Goal: Task Accomplishment & Management: Complete application form

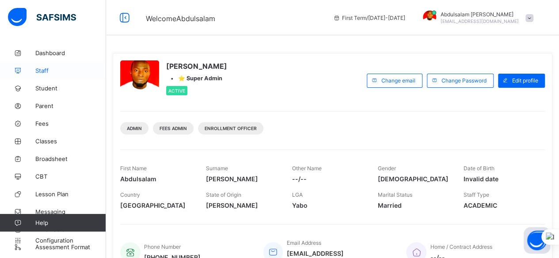
click at [46, 71] on span "Staff" at bounding box center [70, 70] width 71 height 7
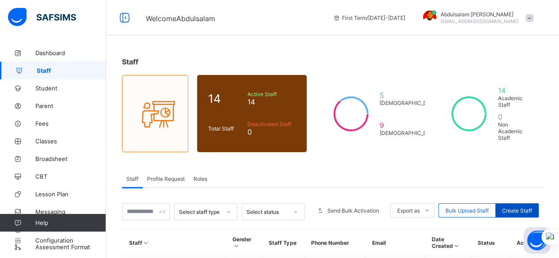
click at [524, 208] on span "Create Staff" at bounding box center [517, 211] width 30 height 7
select select "**"
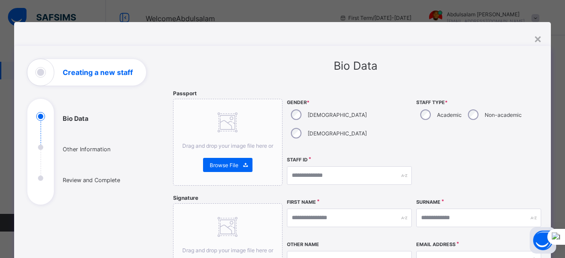
click at [538, 38] on div "×" at bounding box center [538, 38] width 8 height 15
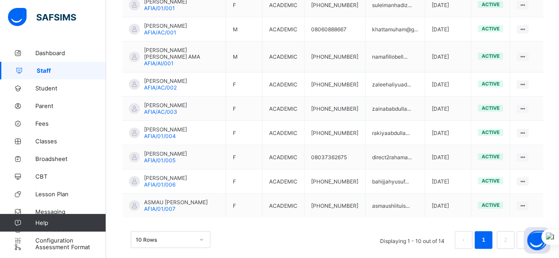
scroll to position [309, 0]
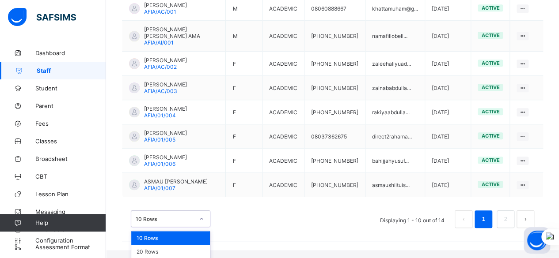
click at [193, 227] on div "option 10 Rows focused, 1 of 3. 3 results available. Use Up and Down to choose …" at bounding box center [170, 219] width 79 height 17
click at [191, 245] on div "20 Rows" at bounding box center [170, 252] width 79 height 14
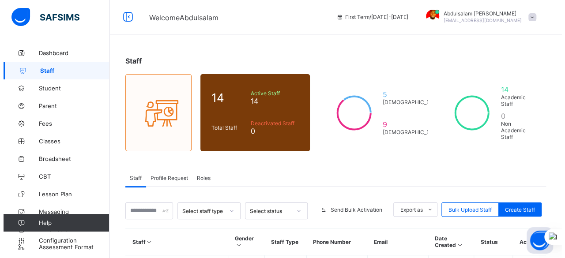
scroll to position [0, 0]
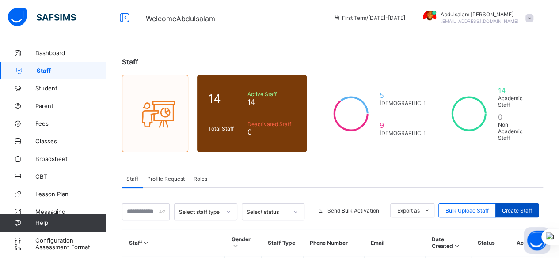
click at [518, 208] on span "Create Staff" at bounding box center [517, 211] width 30 height 7
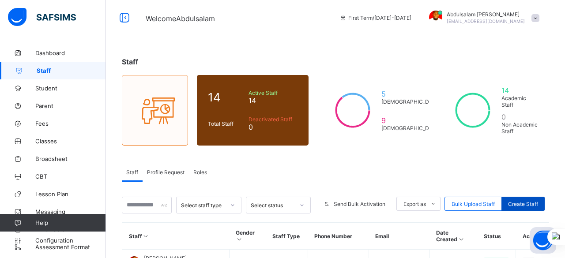
select select "**"
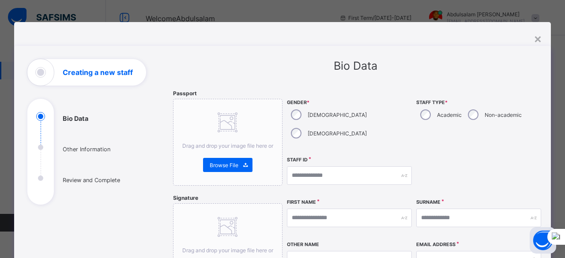
click at [321, 124] on div "[DEMOGRAPHIC_DATA]" at bounding box center [328, 133] width 82 height 19
click at [316, 166] on input "text" at bounding box center [349, 175] width 125 height 19
type input "**********"
click at [353, 209] on input "text" at bounding box center [349, 218] width 125 height 19
type input "*"
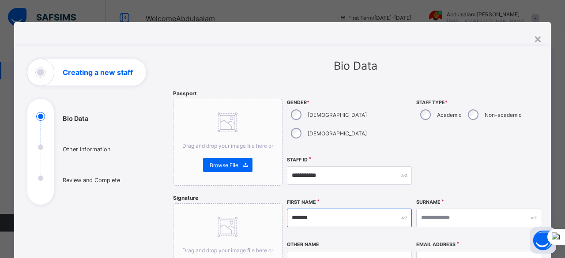
type input "*******"
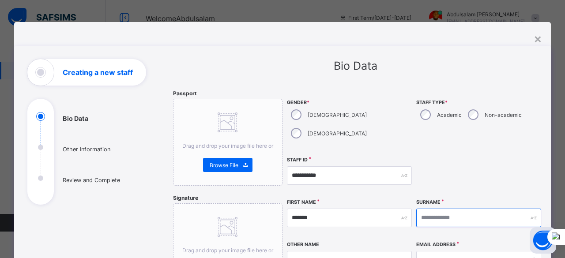
click at [481, 209] on input "text" at bounding box center [478, 218] width 125 height 19
type input "******"
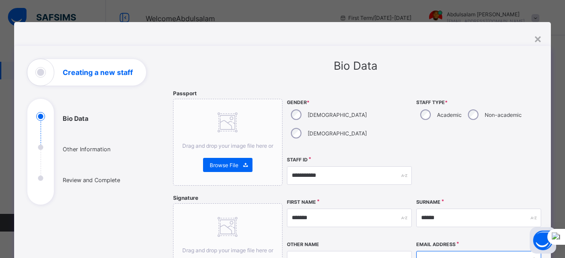
click at [450, 251] on input "email" at bounding box center [478, 260] width 125 height 19
type input "**********"
click at [527, 157] on div at bounding box center [478, 176] width 125 height 38
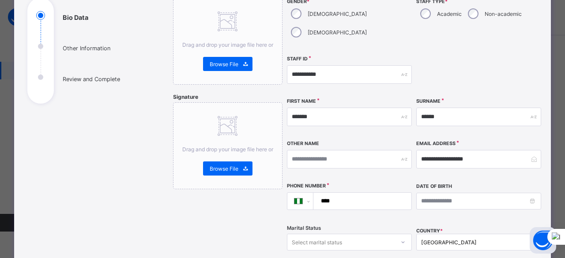
scroll to position [106, 0]
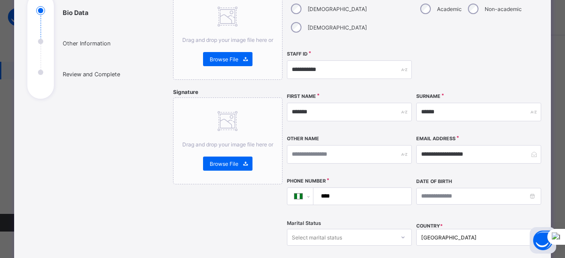
click at [339, 188] on input "****" at bounding box center [361, 196] width 91 height 17
type input "**********"
click at [412, 236] on div "**********" at bounding box center [414, 141] width 255 height 314
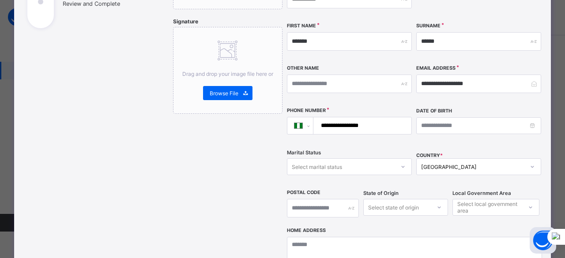
scroll to position [256, 0]
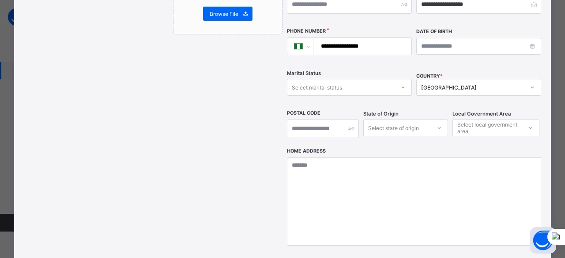
click at [427, 136] on div "Select state of origin" at bounding box center [405, 128] width 85 height 17
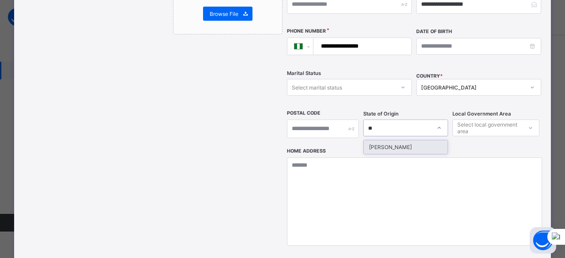
type input "*"
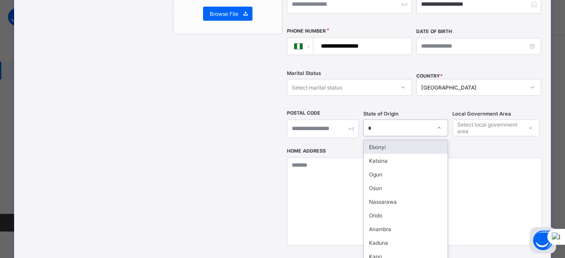
type input "**"
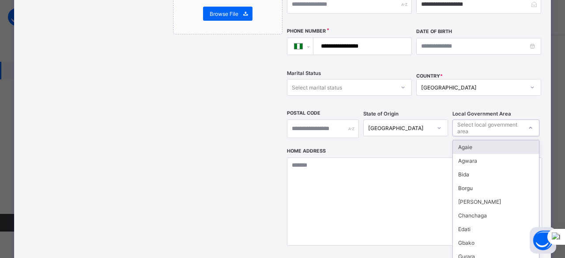
click at [496, 120] on div "Select local government area" at bounding box center [489, 128] width 64 height 17
type input "**"
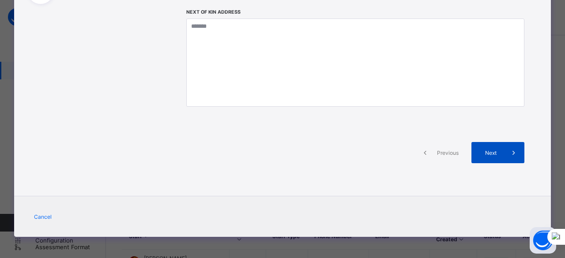
click at [503, 148] on span at bounding box center [513, 152] width 21 height 21
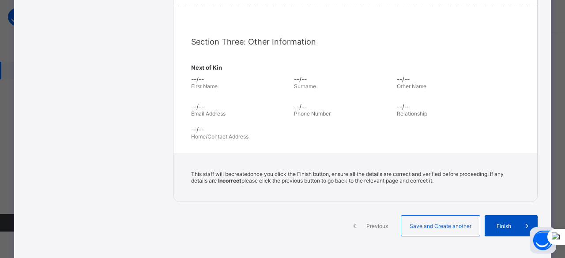
click at [504, 223] on span "Finish" at bounding box center [503, 226] width 25 height 7
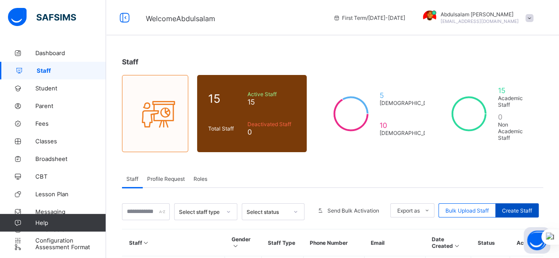
click at [519, 204] on div "Create Staff" at bounding box center [516, 211] width 43 height 14
select select "**"
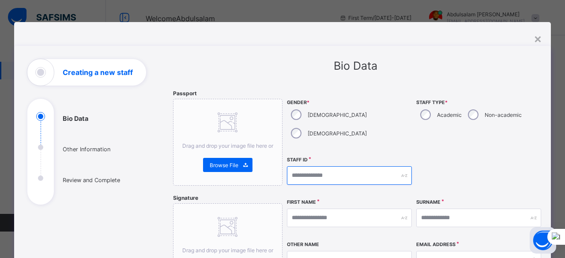
click at [328, 166] on input "text" at bounding box center [349, 175] width 125 height 19
type input "**********"
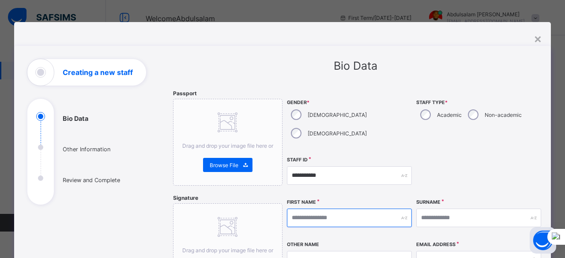
click at [348, 209] on input "text" at bounding box center [349, 218] width 125 height 19
type input "*****"
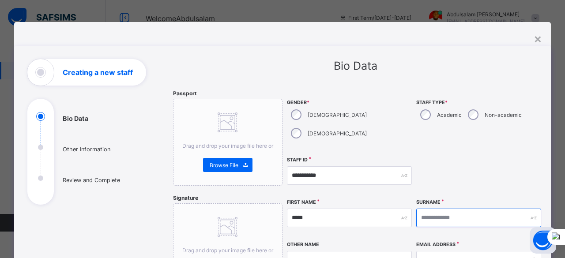
click at [466, 209] on input "text" at bounding box center [478, 218] width 125 height 19
type input "*******"
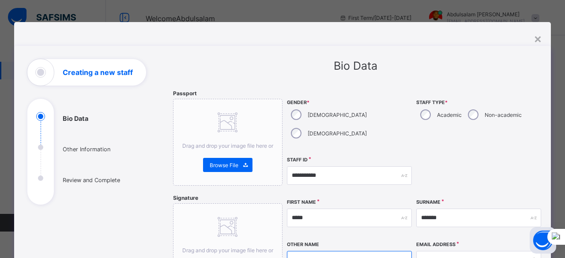
click at [351, 251] on input "text" at bounding box center [349, 260] width 125 height 19
type input "****"
click at [475, 251] on input "email" at bounding box center [478, 260] width 125 height 19
type input "**********"
click at [363, 242] on div "Other Name ****" at bounding box center [349, 261] width 125 height 38
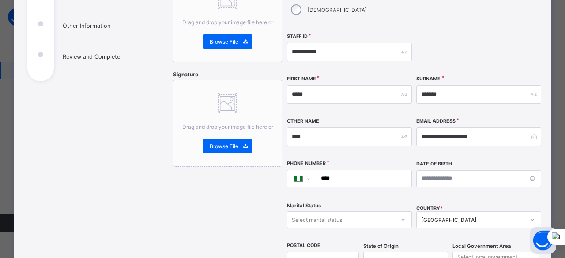
scroll to position [141, 0]
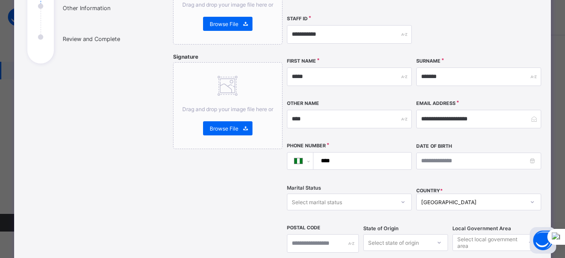
click at [368, 153] on input "****" at bounding box center [361, 161] width 91 height 17
click at [359, 153] on input "****" at bounding box center [361, 161] width 91 height 17
paste input "**********"
type input "**********"
click at [392, 234] on div "option Katsina focused, 9 of 37. 37 results available. Use Up and Down to choos…" at bounding box center [405, 242] width 85 height 17
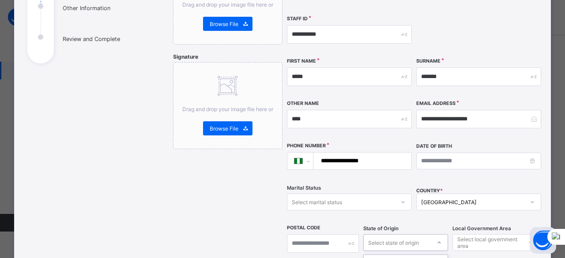
scroll to position [256, 0]
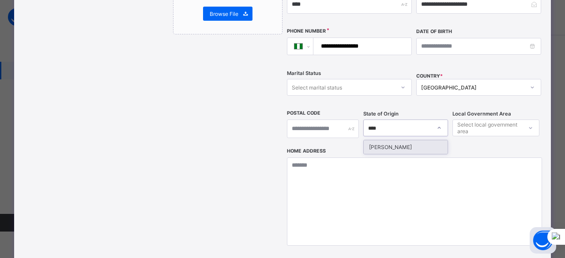
type input "*****"
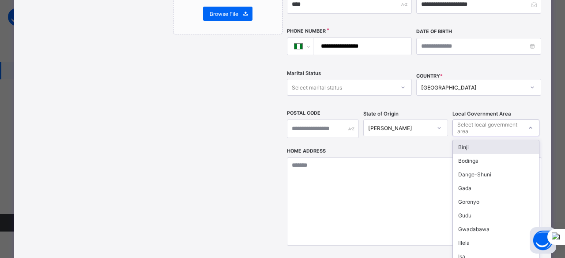
click at [498, 120] on div "Select local government area" at bounding box center [489, 128] width 64 height 17
type input "**"
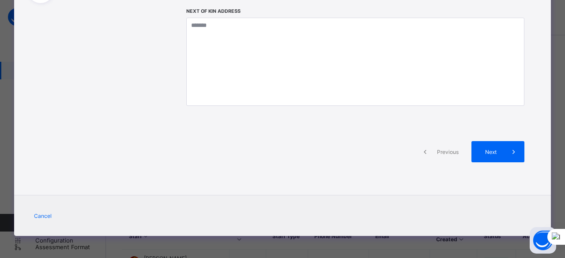
scroll to position [201, 0]
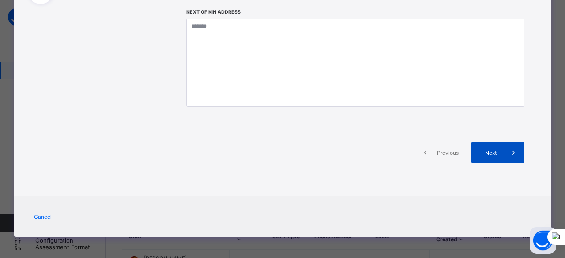
click at [495, 155] on div "Next" at bounding box center [498, 152] width 53 height 21
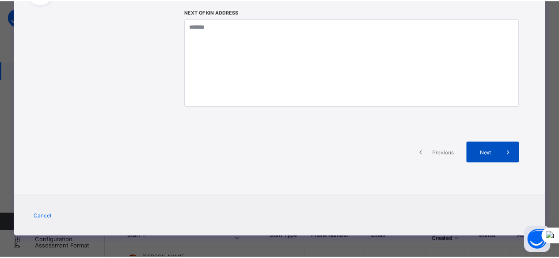
scroll to position [256, 0]
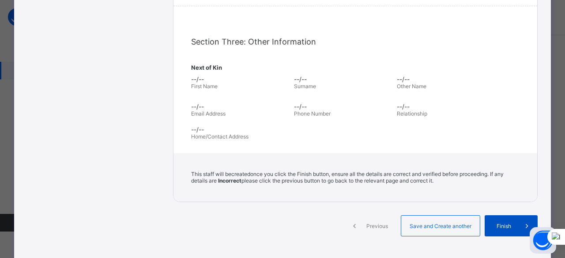
click at [513, 223] on span "Finish" at bounding box center [503, 226] width 25 height 7
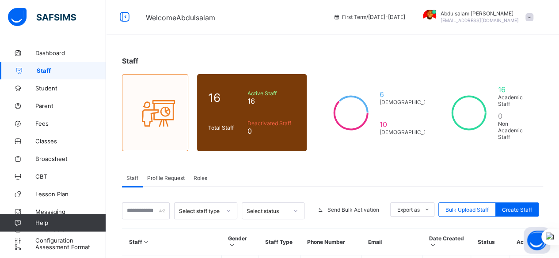
scroll to position [0, 0]
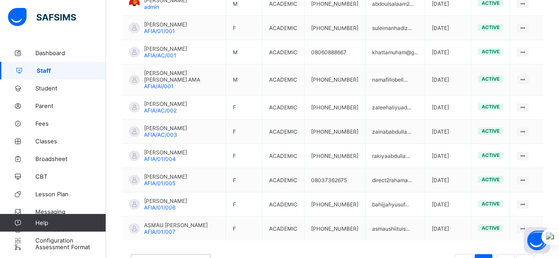
scroll to position [309, 0]
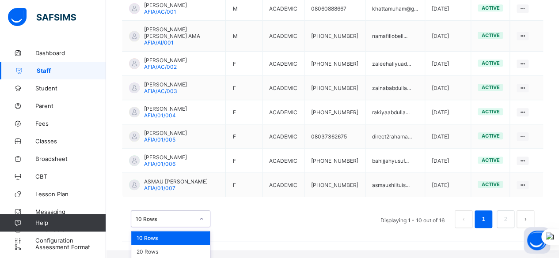
click at [160, 227] on div "option 50 Rows focused, 3 of 3. 3 results available. Use Up and Down to choose …" at bounding box center [170, 219] width 79 height 17
click at [161, 245] on div "20 Rows" at bounding box center [170, 252] width 79 height 14
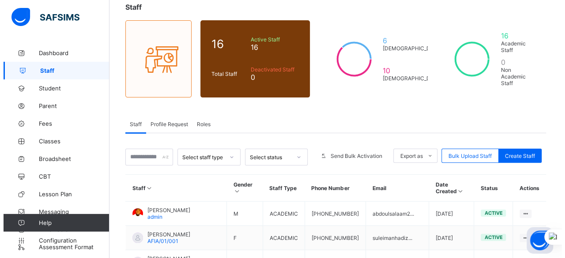
scroll to position [15, 0]
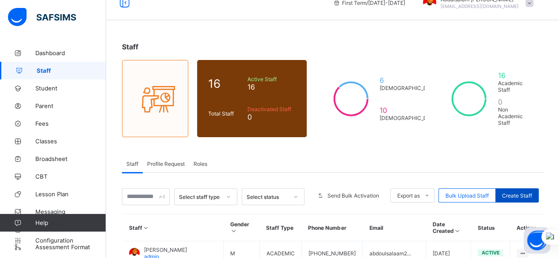
click at [511, 193] on span "Create Staff" at bounding box center [517, 196] width 30 height 7
select select "**"
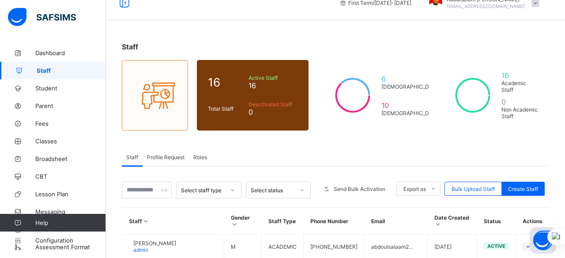
type input "**********"
type input "******"
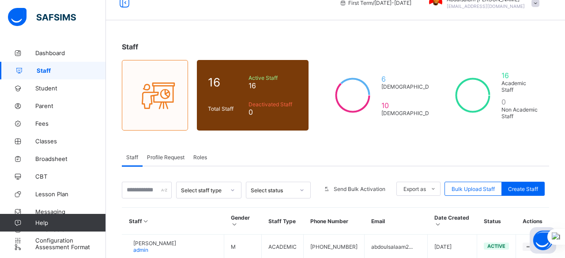
type input "******"
type input "**********"
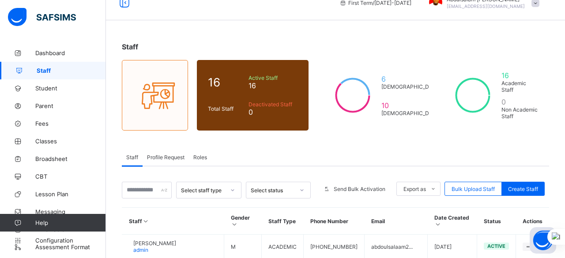
paste input "**********"
type input "**********"
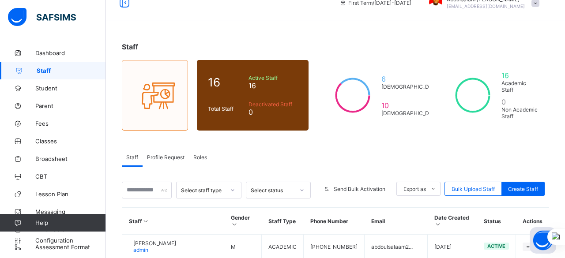
scroll to position [256, 0]
type input "*"
type input "***"
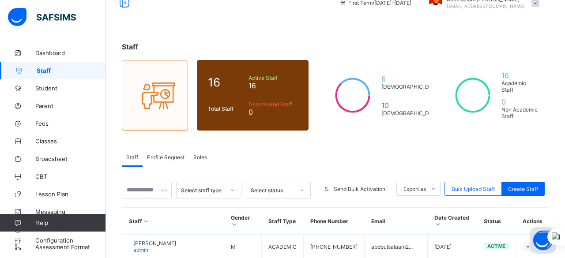
type input "**"
drag, startPoint x: 378, startPoint y: 211, endPoint x: 383, endPoint y: 213, distance: 5.7
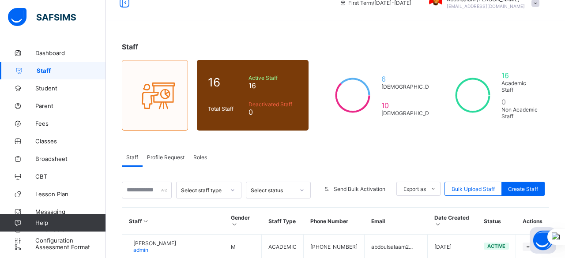
scroll to position [320, 0]
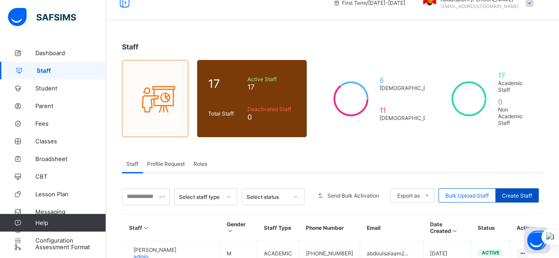
click at [519, 193] on span "Create Staff" at bounding box center [517, 196] width 30 height 7
select select "**"
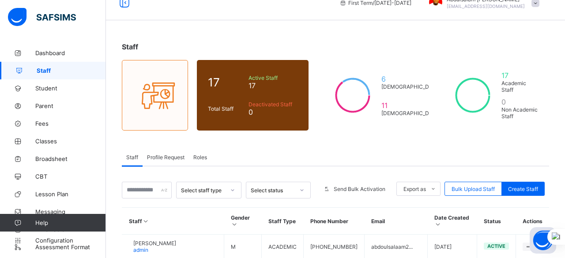
type input "**********"
type input "*****"
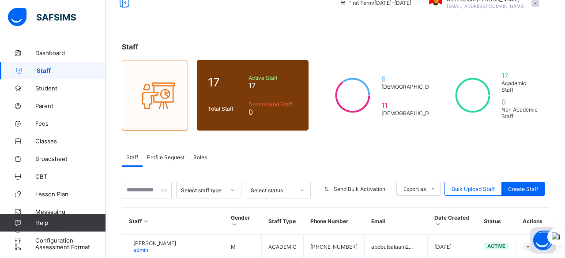
type input "*****"
type input "**********"
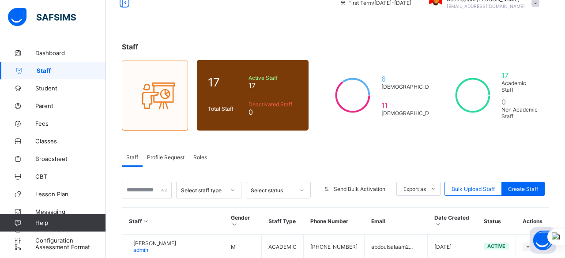
paste input "**********"
type input "**********"
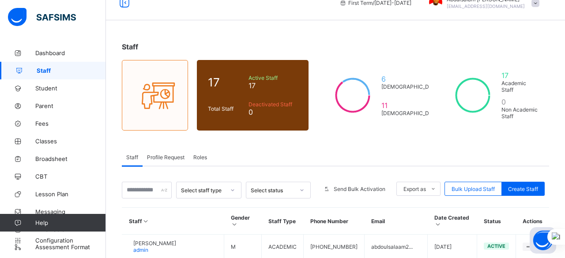
scroll to position [256, 0]
type input "***"
type input "**"
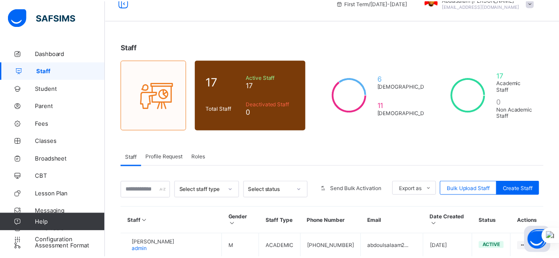
scroll to position [291, 0]
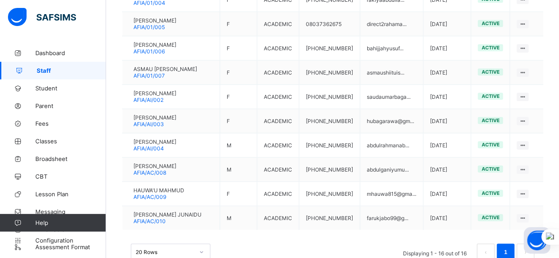
scroll to position [429, 0]
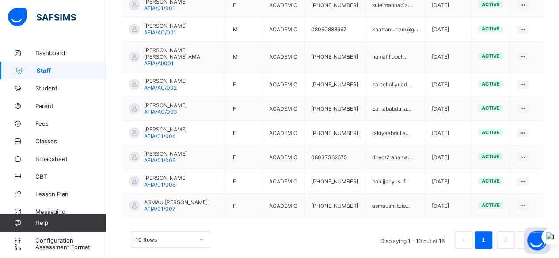
scroll to position [309, 0]
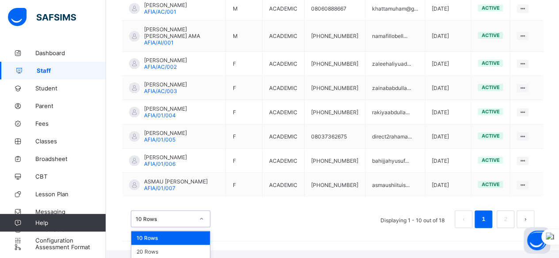
click at [197, 226] on div "option 10 Rows focused, 1 of 3. 3 results available. Use Up and Down to choose …" at bounding box center [170, 219] width 79 height 17
click at [183, 245] on div "20 Rows" at bounding box center [170, 252] width 79 height 14
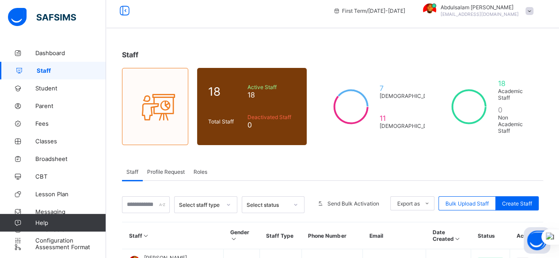
scroll to position [5, 0]
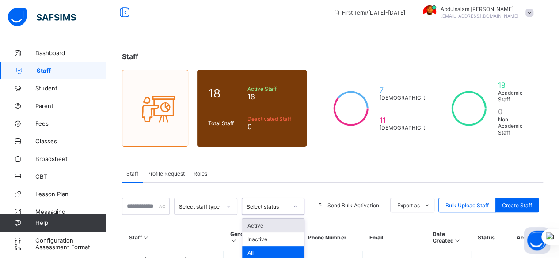
click at [288, 204] on div "Select status" at bounding box center [267, 207] width 42 height 7
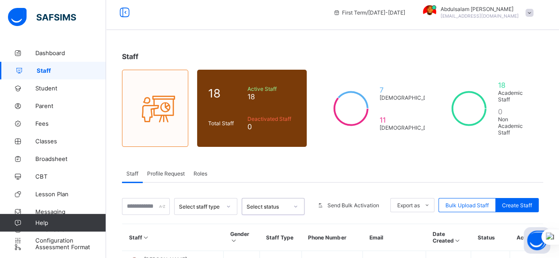
click at [288, 204] on div "Select status" at bounding box center [267, 207] width 42 height 7
click at [225, 201] on div at bounding box center [228, 207] width 15 height 14
click at [219, 233] on div "Non Academic" at bounding box center [205, 240] width 62 height 14
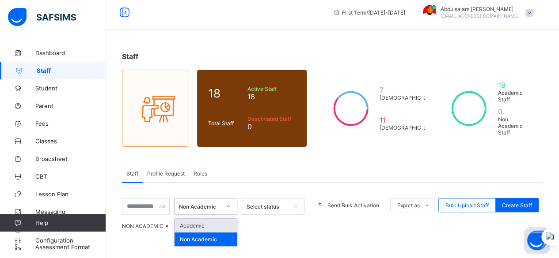
click at [231, 202] on icon at bounding box center [228, 206] width 5 height 9
click at [228, 219] on div "Academic" at bounding box center [205, 226] width 62 height 14
click at [216, 204] on div "Non Academic" at bounding box center [200, 207] width 42 height 7
click at [215, 219] on div "Academic" at bounding box center [205, 226] width 62 height 14
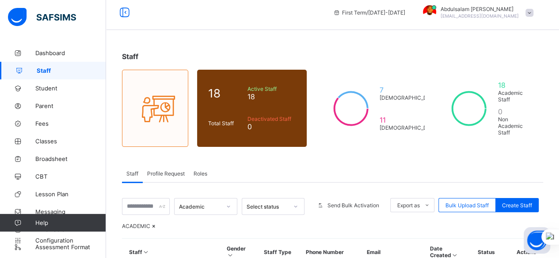
click at [434, 225] on div "ACADEMIC" at bounding box center [332, 226] width 421 height 7
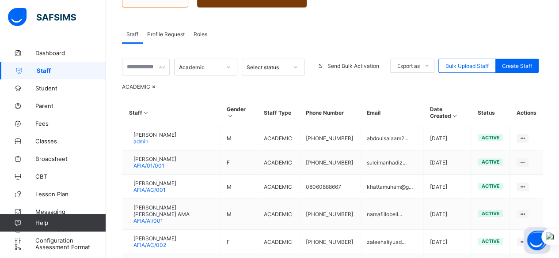
scroll to position [147, 0]
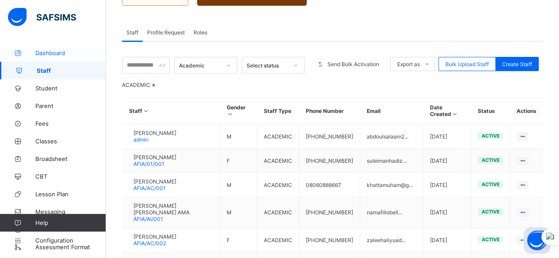
click at [54, 52] on span "Dashboard" at bounding box center [70, 52] width 71 height 7
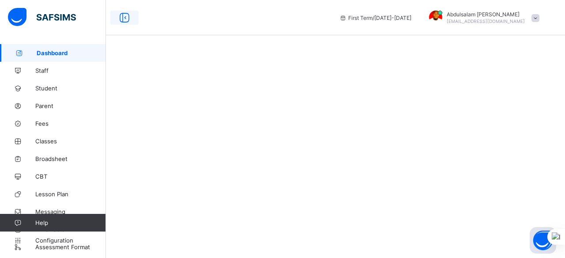
click at [127, 18] on icon at bounding box center [124, 17] width 15 height 13
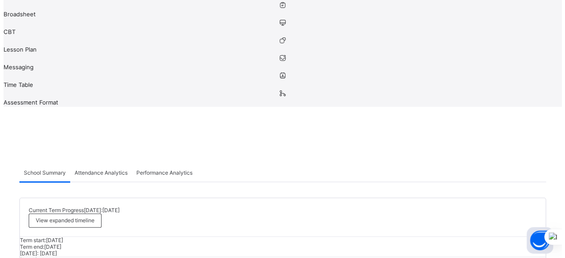
scroll to position [168, 0]
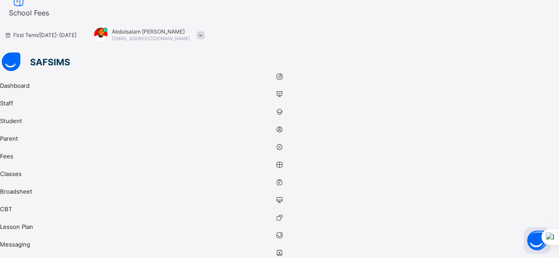
scroll to position [0, 0]
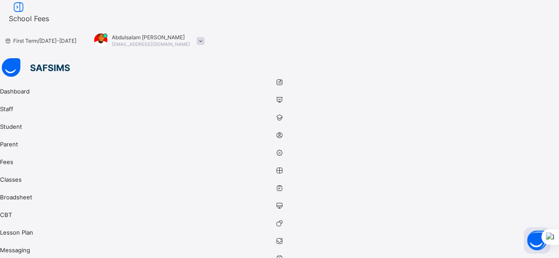
click at [2, 58] on img at bounding box center [36, 67] width 68 height 19
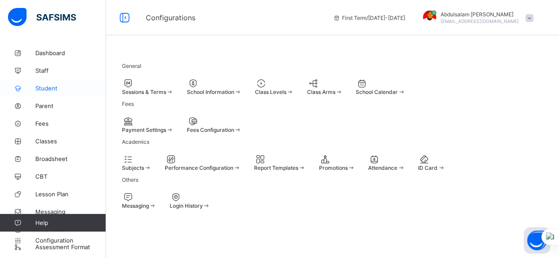
click at [47, 90] on span "Student" at bounding box center [70, 88] width 71 height 7
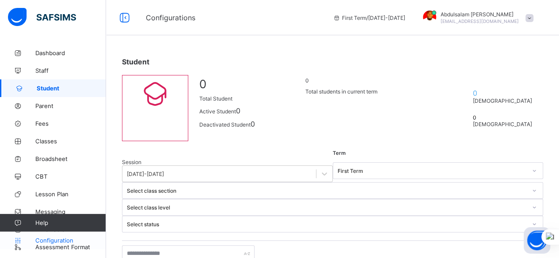
click at [55, 241] on span "Configuration" at bounding box center [70, 240] width 70 height 7
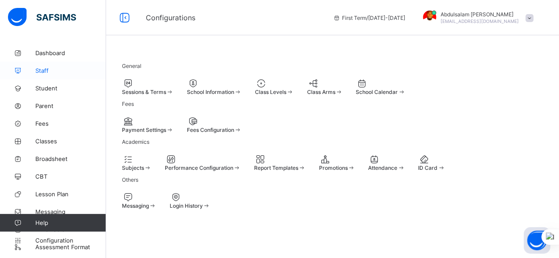
click at [42, 66] on link "Staff" at bounding box center [53, 71] width 106 height 18
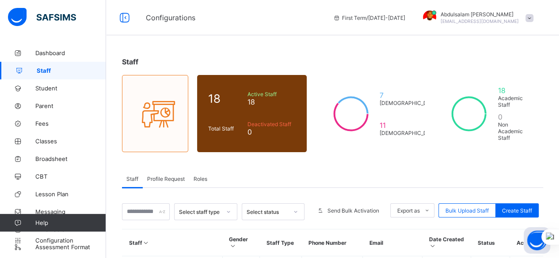
click at [201, 174] on div "Roles" at bounding box center [200, 179] width 23 height 18
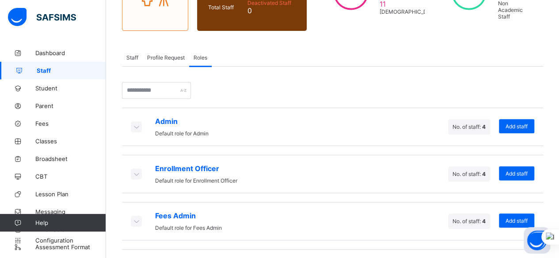
scroll to position [151, 0]
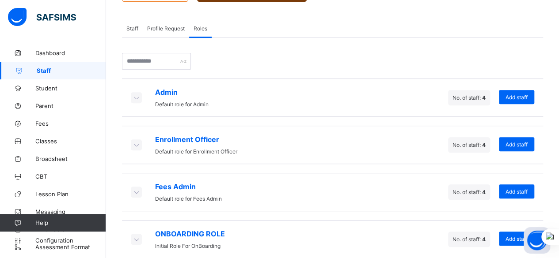
click at [134, 25] on span "Staff" at bounding box center [132, 28] width 12 height 7
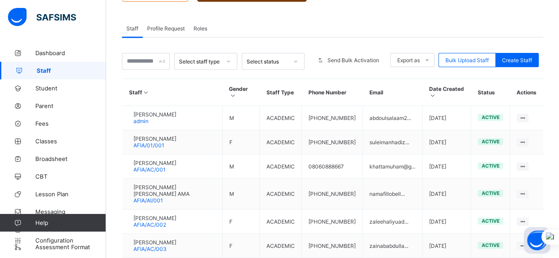
click at [170, 25] on span "Profile Request" at bounding box center [166, 28] width 38 height 7
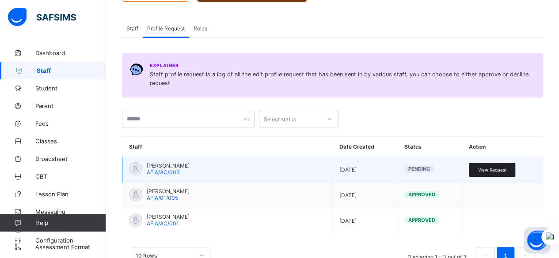
click at [504, 163] on div "View Request" at bounding box center [492, 170] width 46 height 14
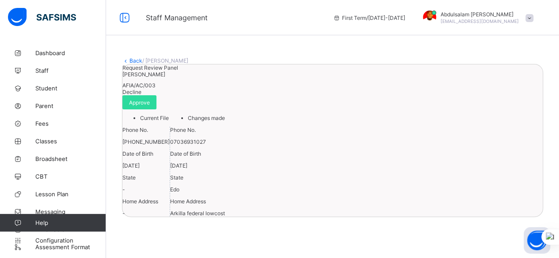
scroll to position [90, 0]
click at [150, 99] on span "Approve" at bounding box center [139, 102] width 21 height 7
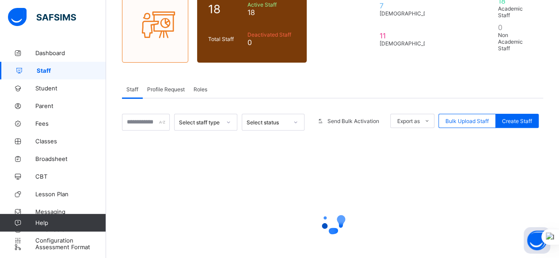
scroll to position [141, 0]
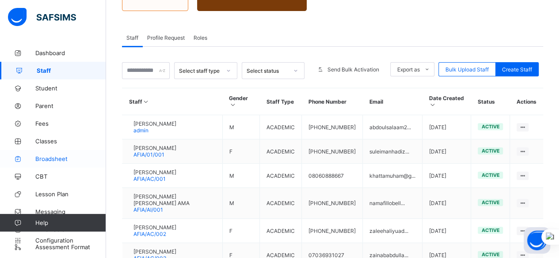
drag, startPoint x: 244, startPoint y: 144, endPoint x: 67, endPoint y: 160, distance: 178.2
click at [67, 160] on span "Broadsheet" at bounding box center [70, 158] width 71 height 7
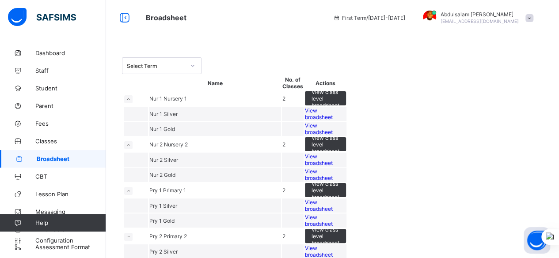
click at [333, 121] on span "View broadsheet" at bounding box center [319, 113] width 28 height 13
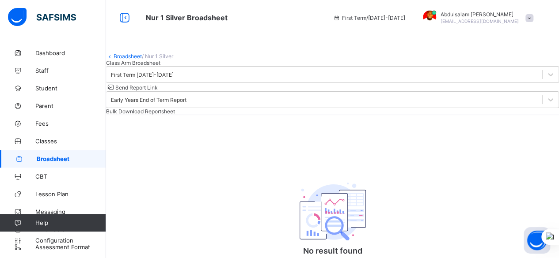
click at [132, 60] on link "Broadsheet" at bounding box center [127, 56] width 28 height 7
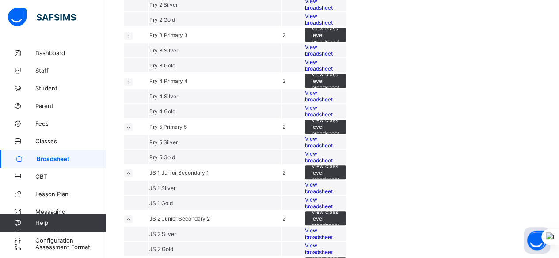
scroll to position [300, 0]
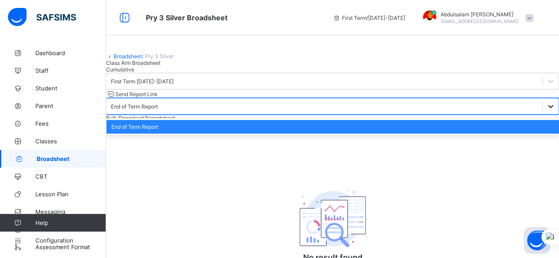
click at [542, 114] on div at bounding box center [550, 106] width 16 height 16
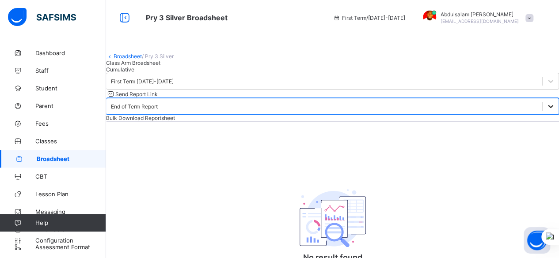
click at [542, 114] on div at bounding box center [550, 106] width 16 height 16
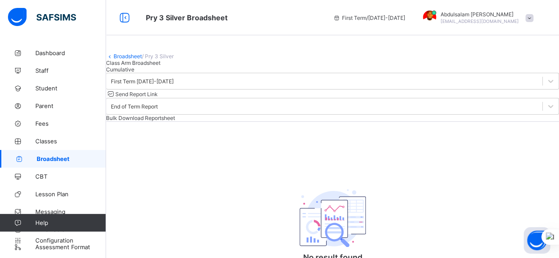
click at [464, 179] on div "Broadsheet / Pry 3 Silver Class Arm Broadsheet Cumulative First Term [DATE]-[DA…" at bounding box center [332, 166] width 453 height 244
click at [135, 60] on link "Broadsheet" at bounding box center [127, 56] width 28 height 7
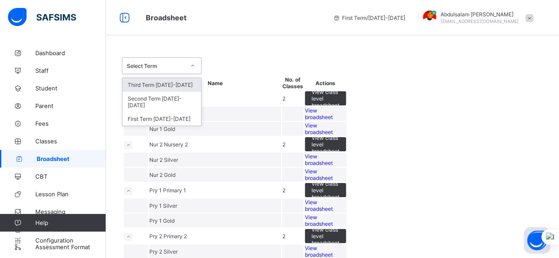
click at [143, 68] on div "Select Term" at bounding box center [156, 66] width 58 height 7
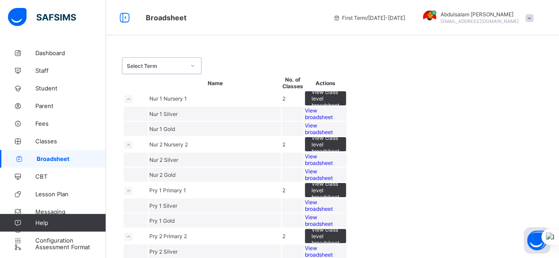
click at [143, 68] on div "Select Term" at bounding box center [156, 66] width 58 height 7
click at [278, 57] on div "Select Term" at bounding box center [332, 65] width 421 height 17
click at [125, 20] on icon at bounding box center [124, 17] width 15 height 13
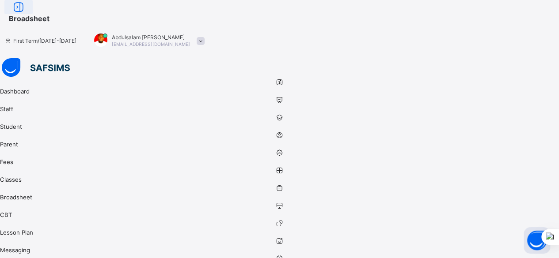
click at [26, 14] on icon at bounding box center [18, 7] width 15 height 13
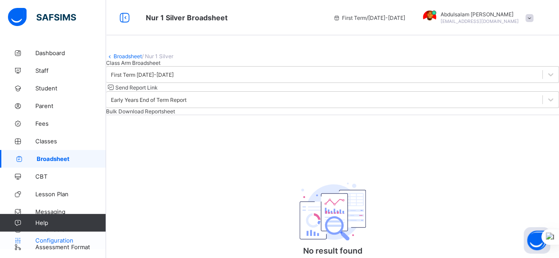
click at [64, 247] on link "Configuration" at bounding box center [53, 241] width 106 height 18
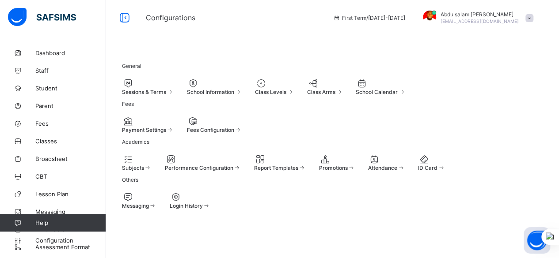
click at [165, 165] on span at bounding box center [165, 165] width 0 height 0
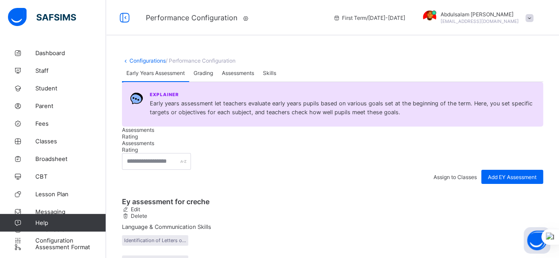
click at [202, 76] on span "Grading" at bounding box center [202, 73] width 19 height 7
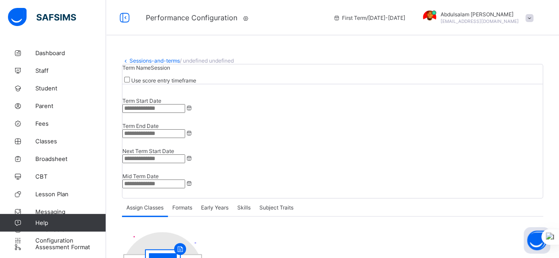
type input "**********"
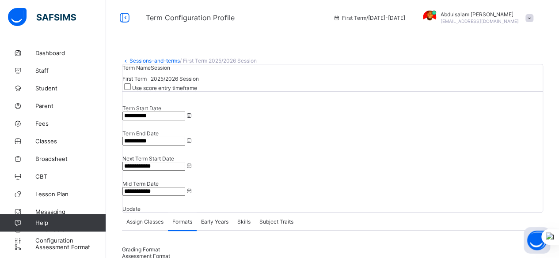
click at [150, 59] on link "Sessions-and-terms" at bounding box center [154, 60] width 50 height 7
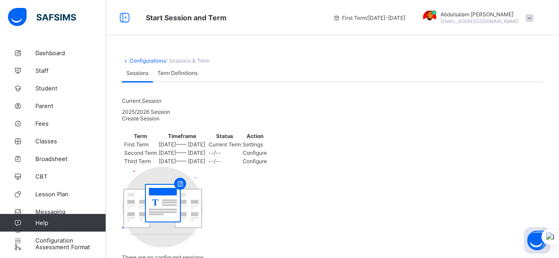
click at [147, 57] on link "Configurations" at bounding box center [147, 60] width 36 height 7
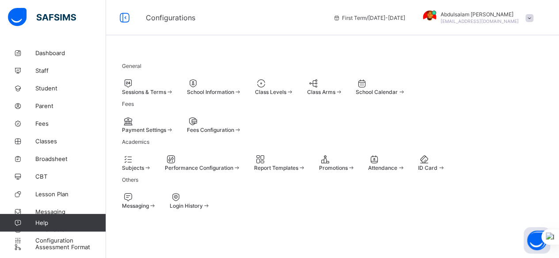
click at [151, 171] on div "Subjects" at bounding box center [137, 162] width 30 height 17
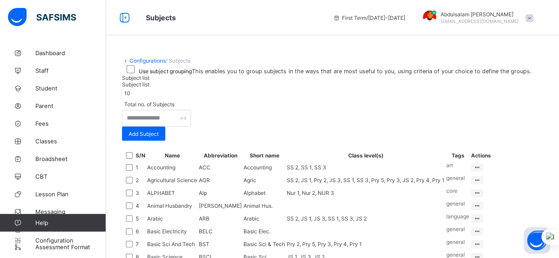
click at [136, 62] on link "Configurations" at bounding box center [147, 60] width 36 height 7
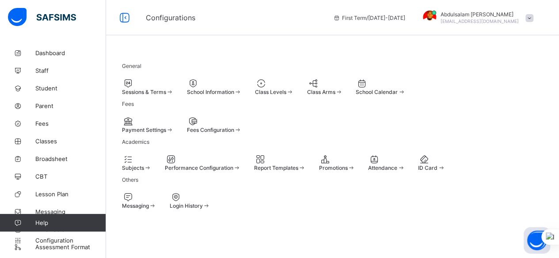
click at [255, 89] on span at bounding box center [255, 89] width 0 height 0
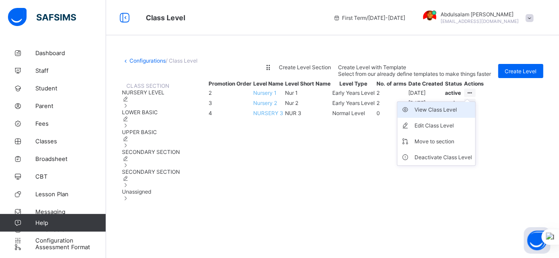
click at [471, 114] on div "View Class Level" at bounding box center [442, 110] width 57 height 9
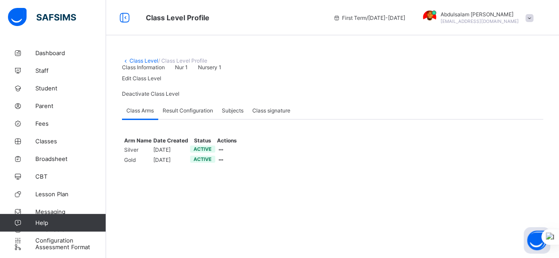
scroll to position [57, 0]
click at [220, 170] on div "View Details" at bounding box center [204, 166] width 31 height 9
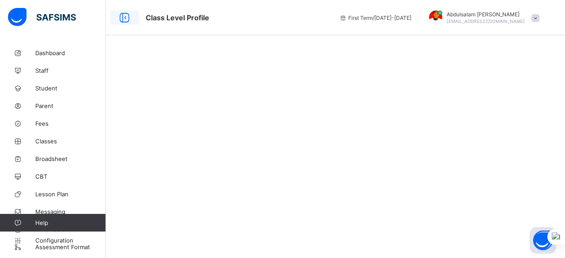
click at [123, 20] on icon at bounding box center [124, 17] width 15 height 13
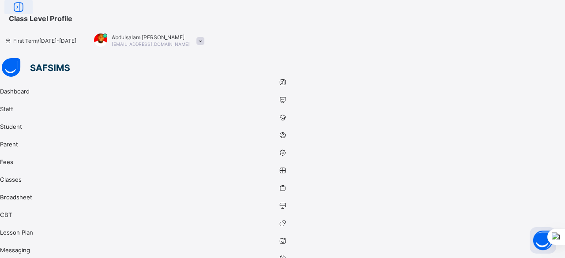
click at [26, 14] on icon at bounding box center [18, 7] width 15 height 13
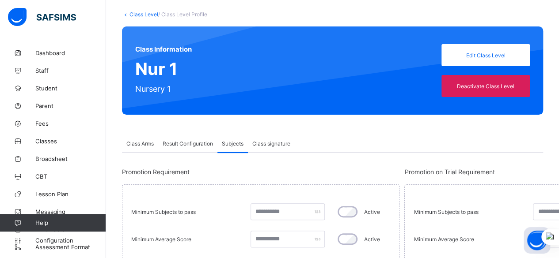
scroll to position [45, 0]
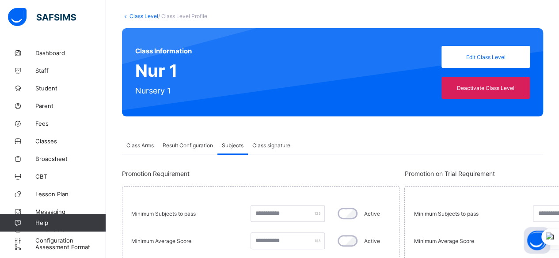
click at [196, 146] on span "Result Configuration" at bounding box center [188, 145] width 50 height 7
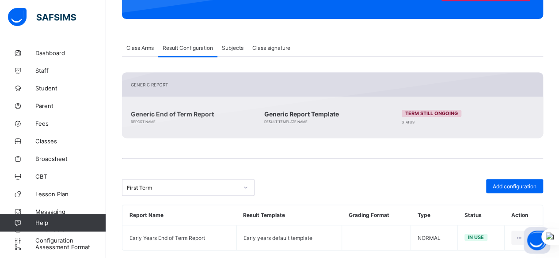
scroll to position [154, 0]
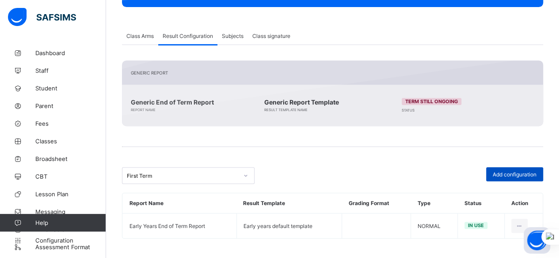
click at [528, 169] on div "Add configuration" at bounding box center [514, 174] width 57 height 14
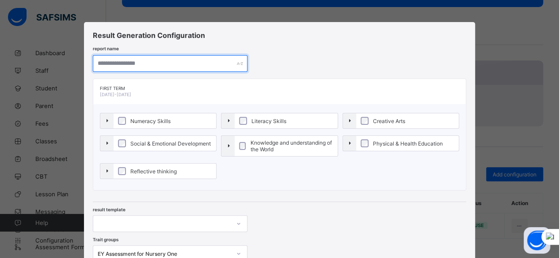
click at [156, 60] on input "text" at bounding box center [170, 63] width 155 height 17
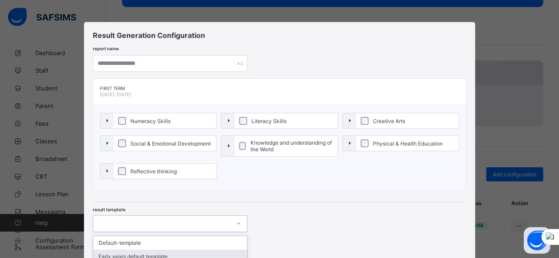
scroll to position [32, 0]
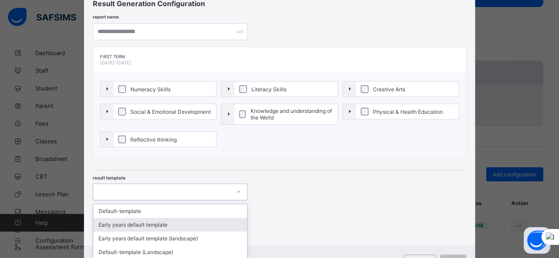
click at [228, 200] on div "option Early years default template focused, 2 of 4. 4 results available. Use U…" at bounding box center [170, 192] width 155 height 17
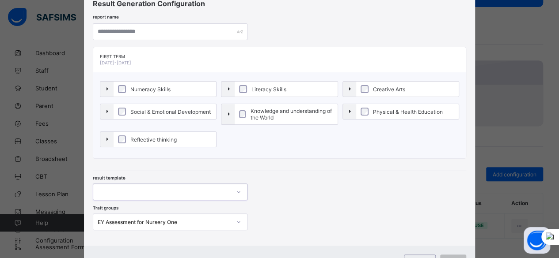
click at [236, 190] on icon at bounding box center [238, 192] width 5 height 9
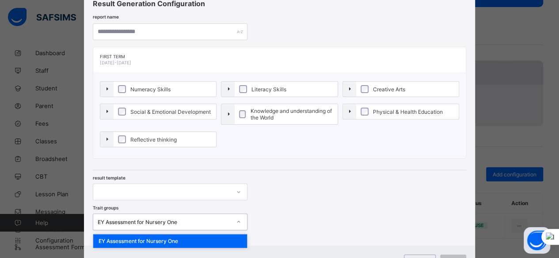
click at [236, 223] on icon at bounding box center [238, 222] width 5 height 9
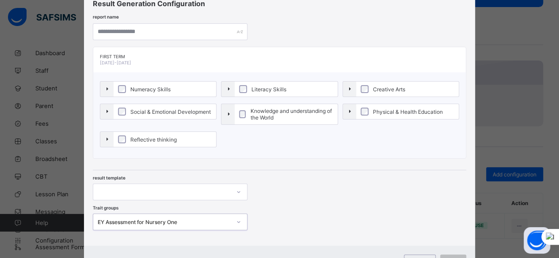
click at [235, 223] on div at bounding box center [238, 222] width 15 height 14
click at [404, 193] on div "result template" at bounding box center [280, 185] width 374 height 30
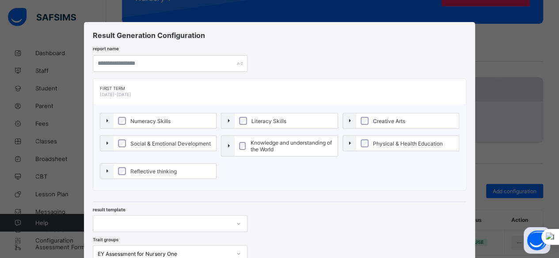
scroll to position [136, 0]
click at [104, 143] on span "Toggle" at bounding box center [107, 143] width 6 height 6
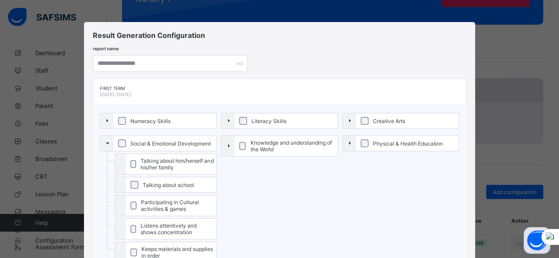
click at [104, 143] on span "Toggle" at bounding box center [107, 143] width 6 height 6
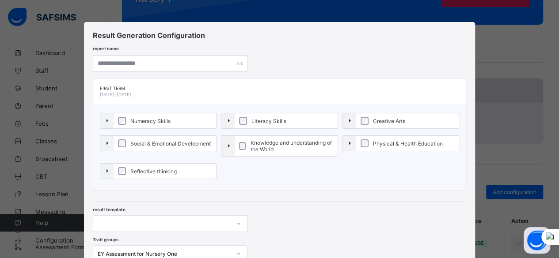
click at [104, 143] on span "Toggle" at bounding box center [107, 143] width 6 height 6
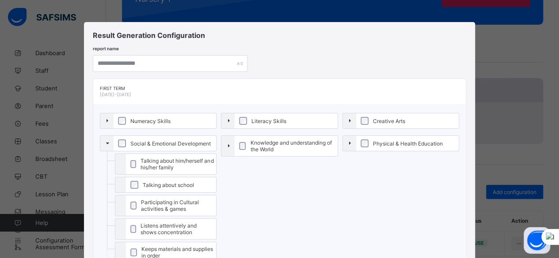
click at [104, 143] on span "Toggle" at bounding box center [107, 143] width 6 height 6
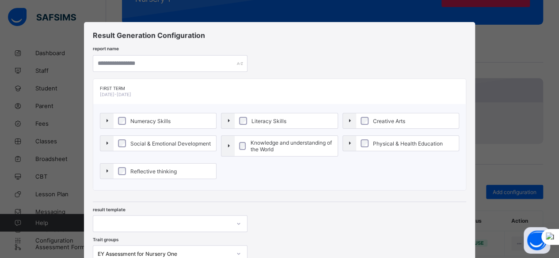
click at [225, 118] on span "Toggle" at bounding box center [228, 121] width 6 height 6
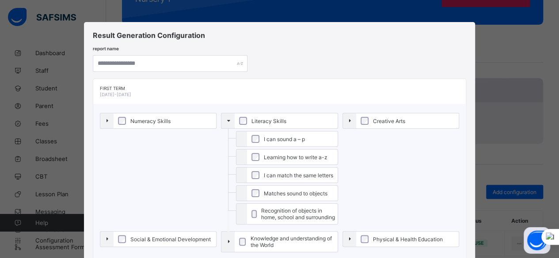
click at [225, 118] on span "Toggle" at bounding box center [228, 121] width 6 height 6
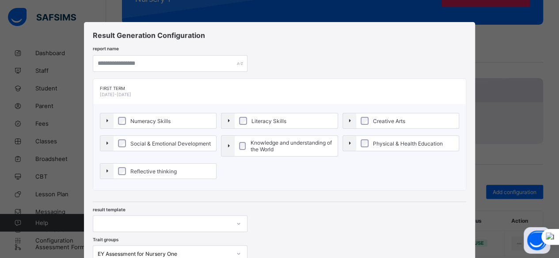
click at [506, 89] on div "Result Generation Configuration report name First Term 2025-2026 Numeracy Skill…" at bounding box center [279, 129] width 559 height 258
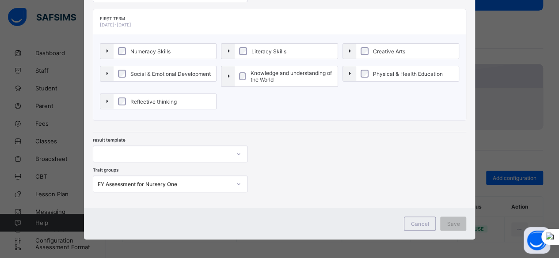
scroll to position [71, 0]
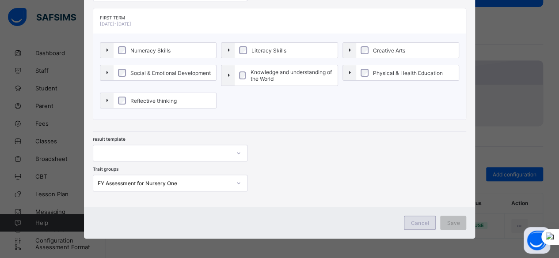
click at [418, 220] on span "Cancel" at bounding box center [420, 223] width 18 height 7
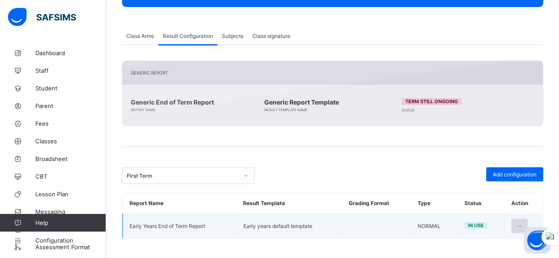
click at [523, 227] on div at bounding box center [519, 226] width 16 height 14
click at [522, 223] on icon at bounding box center [519, 226] width 8 height 7
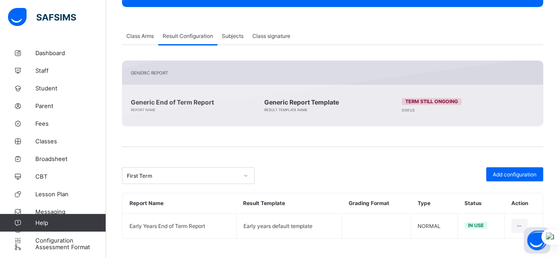
drag, startPoint x: 522, startPoint y: 222, endPoint x: 466, endPoint y: 246, distance: 60.7
click at [466, 246] on div "Class Level / Class Level Profile Class Information Nur 1 Nursery 1 Edit Class …" at bounding box center [332, 75] width 453 height 371
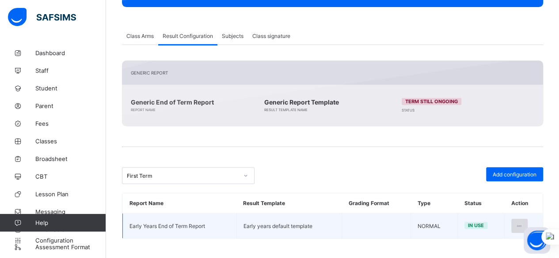
click at [523, 223] on icon at bounding box center [519, 226] width 8 height 7
click at [499, 254] on li "Inactive" at bounding box center [491, 262] width 72 height 16
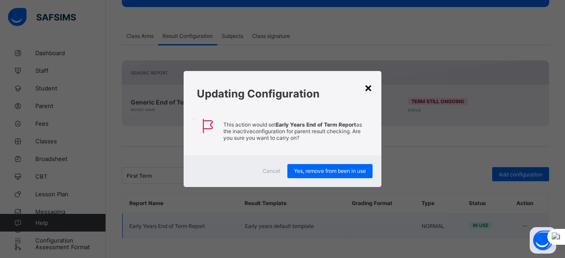
click at [365, 90] on div "×" at bounding box center [368, 87] width 8 height 15
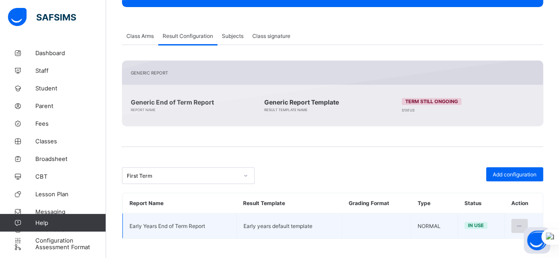
click at [520, 220] on div at bounding box center [519, 226] width 16 height 14
click at [493, 242] on div "Edit Configuration" at bounding box center [497, 246] width 51 height 9
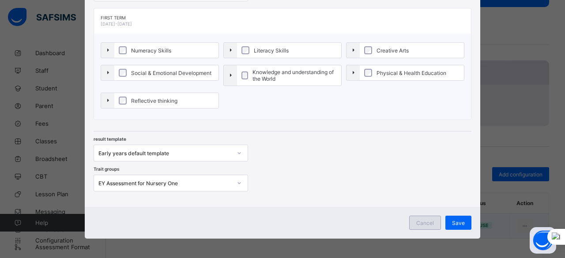
click at [429, 221] on span "Cancel" at bounding box center [425, 223] width 18 height 7
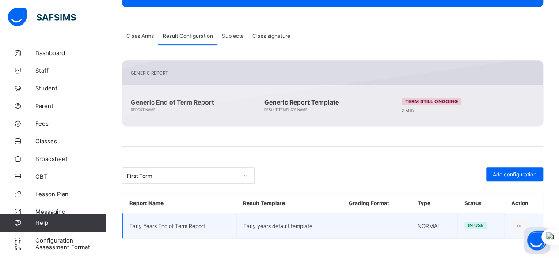
click at [144, 34] on span "Class Arms" at bounding box center [139, 36] width 27 height 7
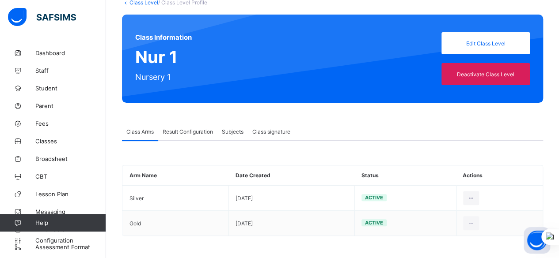
scroll to position [57, 0]
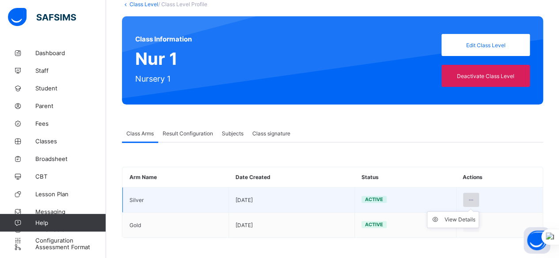
click at [475, 200] on icon at bounding box center [471, 200] width 8 height 7
click at [460, 219] on div "View Details" at bounding box center [459, 219] width 31 height 9
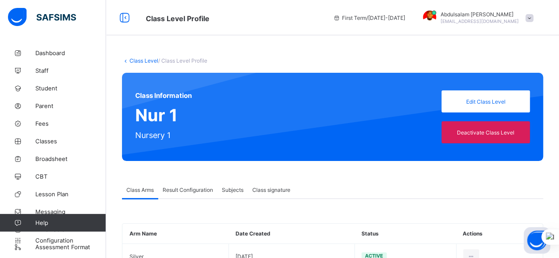
click at [193, 194] on div "Result Configuration" at bounding box center [187, 190] width 59 height 18
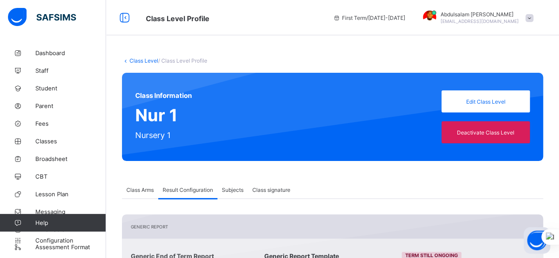
click at [238, 191] on span "Subjects" at bounding box center [233, 190] width 22 height 7
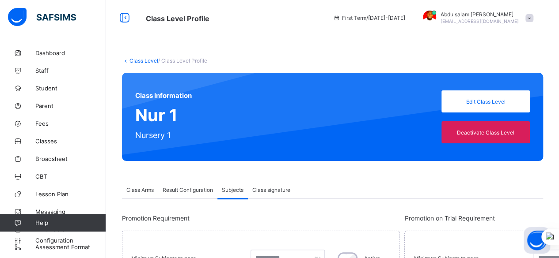
click at [282, 190] on span "Class signature" at bounding box center [271, 190] width 38 height 7
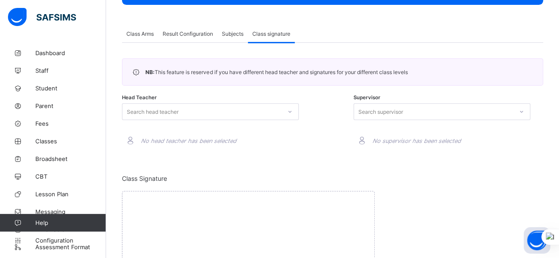
scroll to position [161, 0]
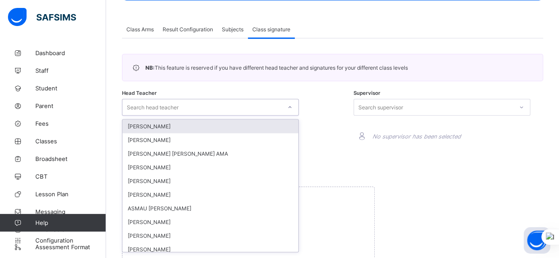
click at [286, 106] on div at bounding box center [289, 107] width 15 height 14
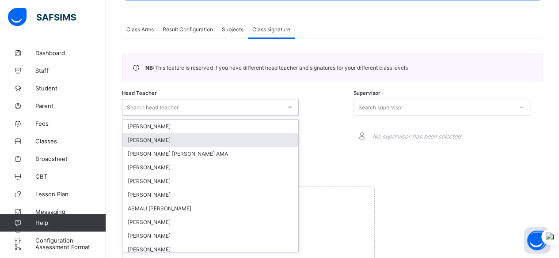
click at [226, 137] on div "[PERSON_NAME]" at bounding box center [210, 140] width 176 height 14
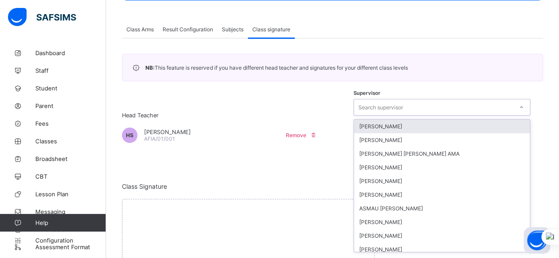
click at [417, 107] on div "Search supervisor" at bounding box center [433, 107] width 159 height 12
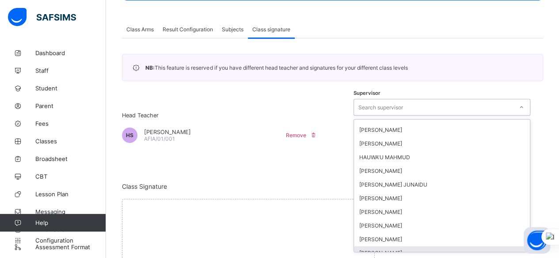
scroll to position [0, 0]
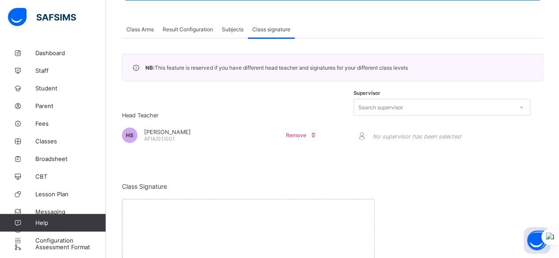
click at [323, 106] on div at bounding box center [332, 127] width 33 height 66
click at [442, 202] on div "Class Signature Upload Signature" at bounding box center [332, 244] width 421 height 122
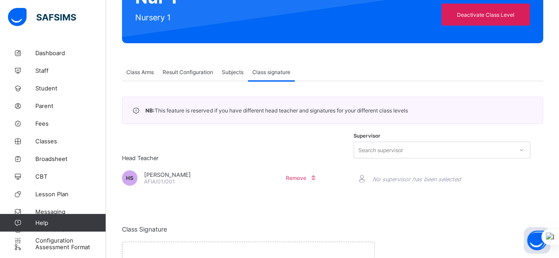
scroll to position [73, 0]
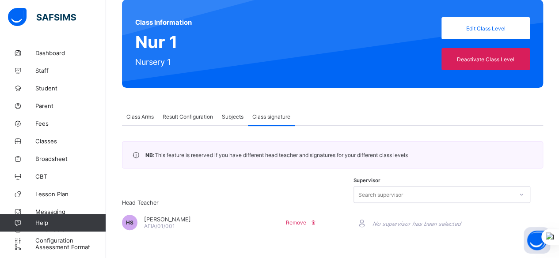
click at [198, 113] on div "Result Configuration" at bounding box center [187, 117] width 59 height 18
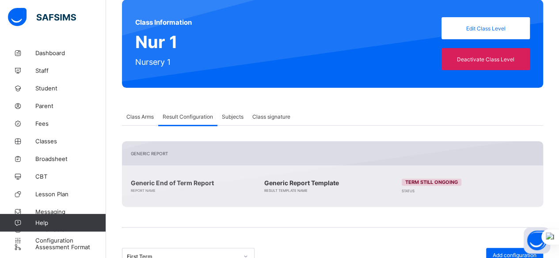
click at [140, 119] on div "Class Arms" at bounding box center [140, 117] width 36 height 18
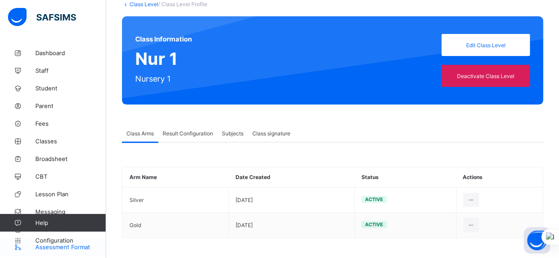
click at [61, 250] on span "Assessment Format" at bounding box center [70, 247] width 71 height 7
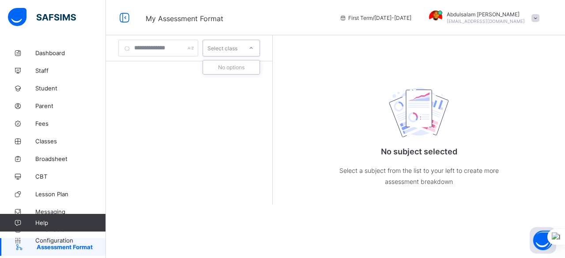
click at [254, 50] on icon at bounding box center [251, 48] width 5 height 9
click at [58, 240] on span "Configuration" at bounding box center [70, 240] width 70 height 7
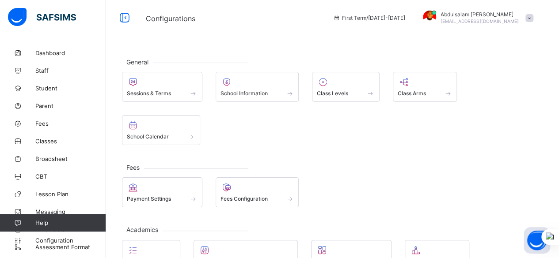
click at [286, 102] on div "General Sessions & Terms School Information Class Levels Class Arms School Cale…" at bounding box center [332, 216] width 453 height 345
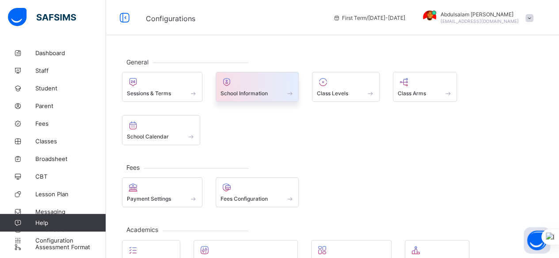
click at [283, 90] on div "School Information" at bounding box center [257, 94] width 74 height 8
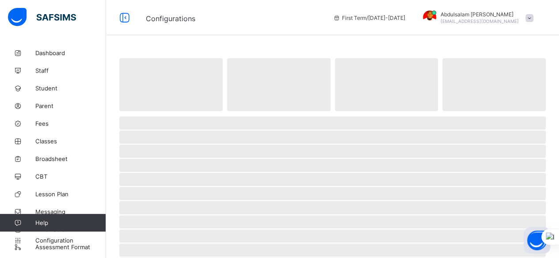
select select "**"
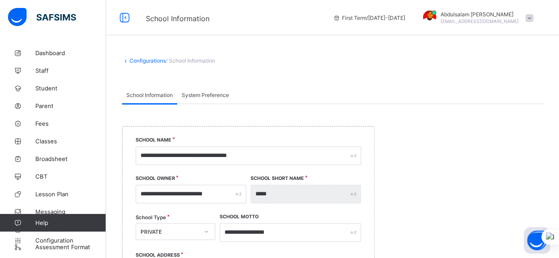
click at [204, 88] on div "System Preference" at bounding box center [205, 95] width 56 height 18
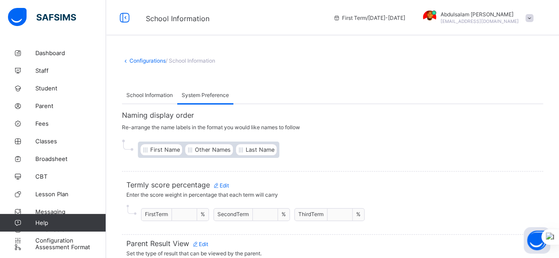
click at [139, 63] on link "Configurations" at bounding box center [147, 60] width 36 height 7
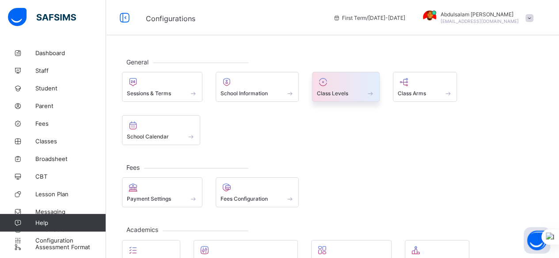
click at [355, 98] on div "Class Levels" at bounding box center [346, 87] width 68 height 30
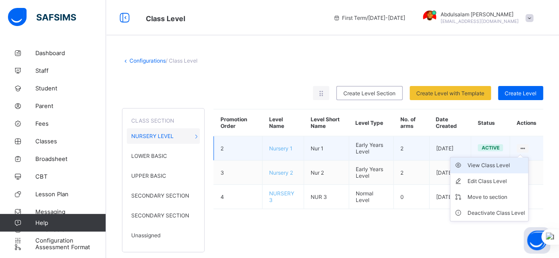
click at [502, 166] on div "View Class Level" at bounding box center [495, 165] width 57 height 9
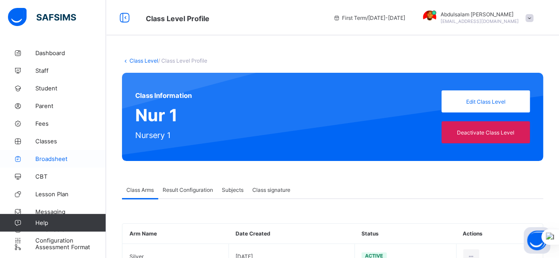
click at [57, 159] on span "Broadsheet" at bounding box center [70, 158] width 71 height 7
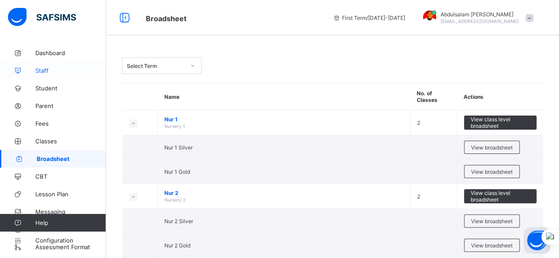
click at [52, 73] on span "Staff" at bounding box center [70, 70] width 71 height 7
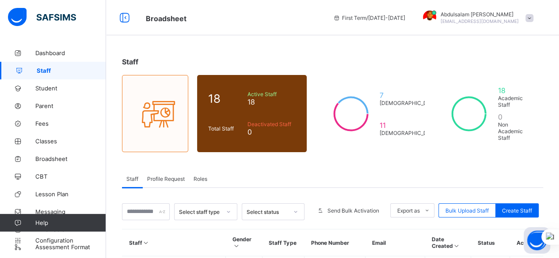
click at [207, 176] on span "Roles" at bounding box center [200, 179] width 14 height 7
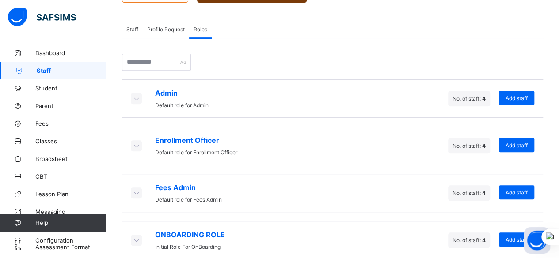
scroll to position [151, 0]
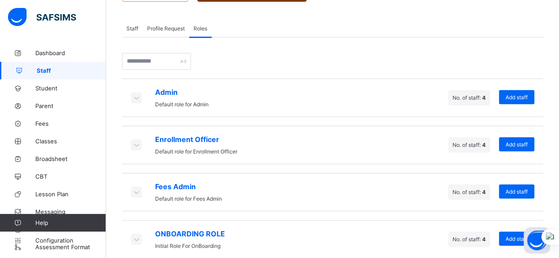
click at [134, 93] on icon at bounding box center [136, 97] width 10 height 9
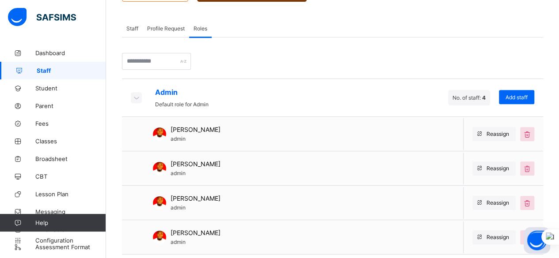
click at [134, 93] on icon at bounding box center [136, 97] width 10 height 9
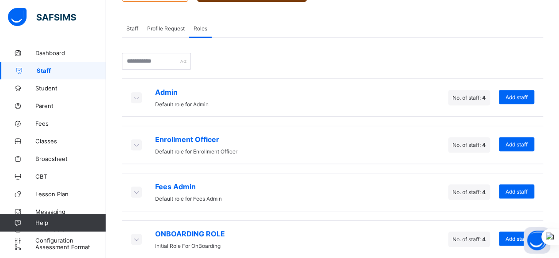
click at [139, 140] on icon at bounding box center [136, 144] width 10 height 9
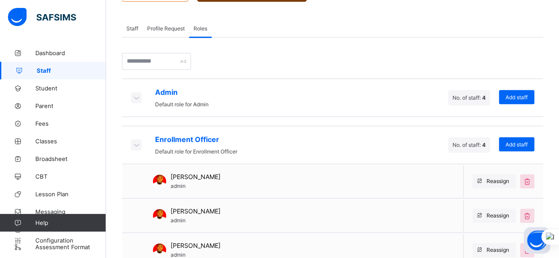
click at [139, 140] on icon at bounding box center [136, 144] width 10 height 9
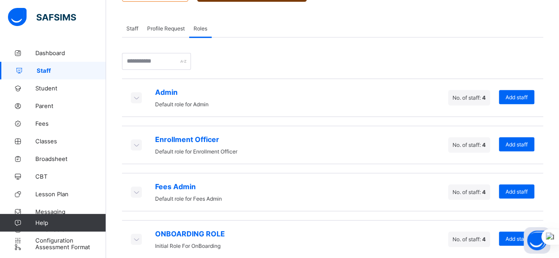
click at [128, 177] on div "Fees Admin Default role for Fees Admin No. of staff: 4 Add staff" at bounding box center [332, 192] width 421 height 38
click at [134, 188] on icon at bounding box center [136, 192] width 10 height 9
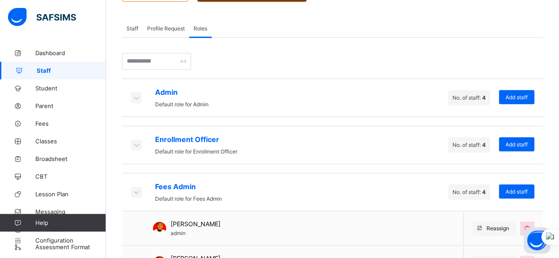
click at [134, 188] on icon at bounding box center [136, 192] width 10 height 9
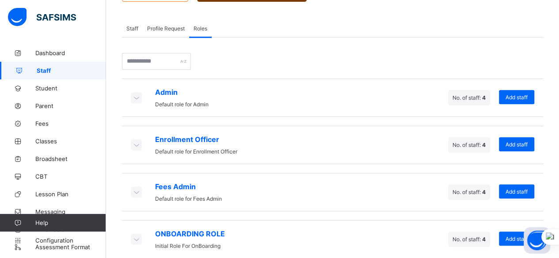
click at [136, 235] on icon at bounding box center [136, 239] width 10 height 9
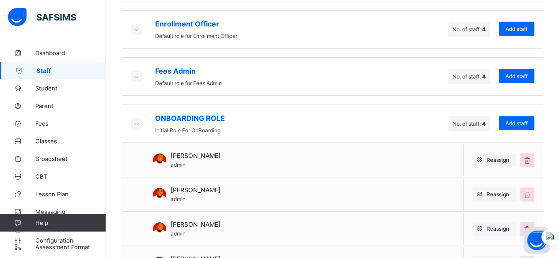
scroll to position [285, 0]
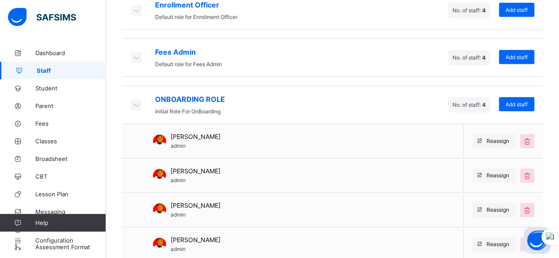
click at [134, 100] on icon at bounding box center [136, 104] width 10 height 9
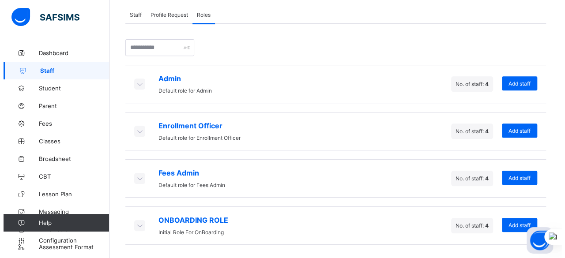
scroll to position [151, 0]
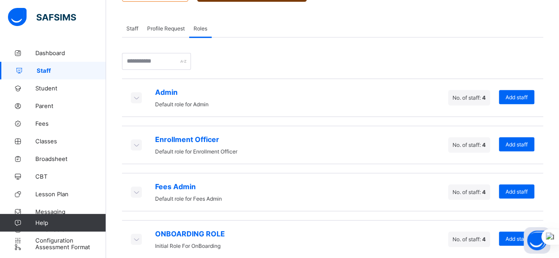
click at [129, 25] on span "Staff" at bounding box center [132, 28] width 12 height 7
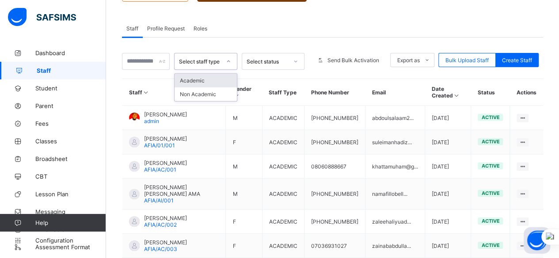
click at [229, 57] on icon at bounding box center [228, 61] width 5 height 9
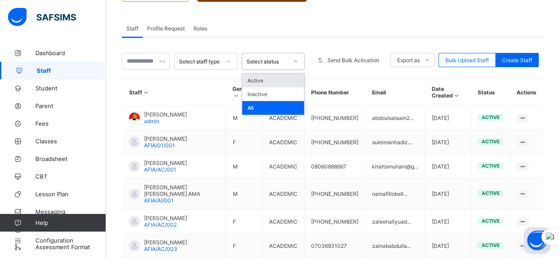
click at [268, 56] on div "Select status" at bounding box center [264, 61] width 45 height 12
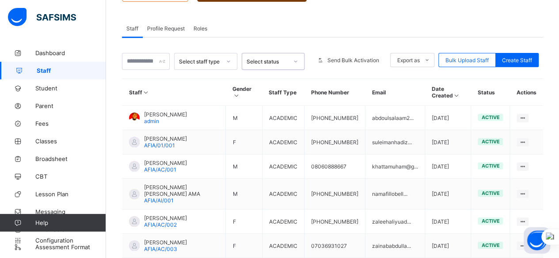
click at [268, 56] on div "Select status" at bounding box center [264, 61] width 45 height 12
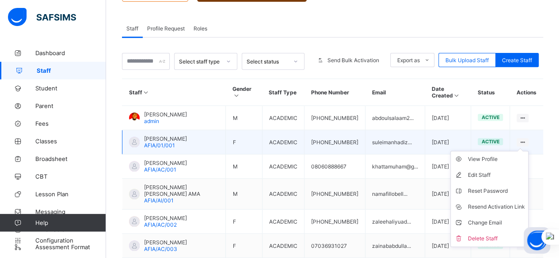
click at [528, 151] on ul "View Profile Edit Staff Reset Password Resend Activation Link Change Email Dele…" at bounding box center [489, 199] width 78 height 96
click at [499, 171] on div "Edit Staff" at bounding box center [495, 175] width 57 height 9
click at [501, 172] on div "Edit Staff" at bounding box center [495, 175] width 57 height 9
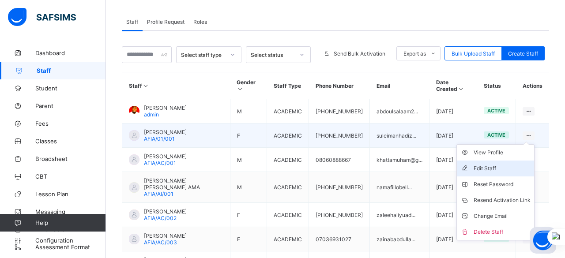
select select "**"
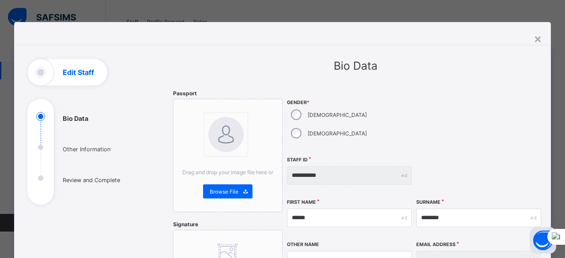
click at [491, 109] on div at bounding box center [478, 121] width 125 height 62
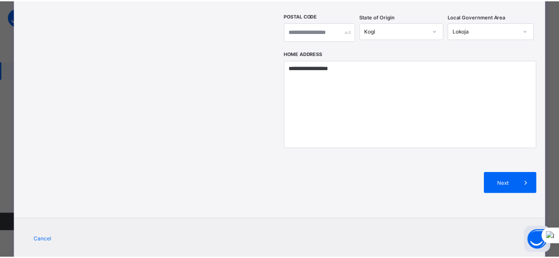
scroll to position [359, 0]
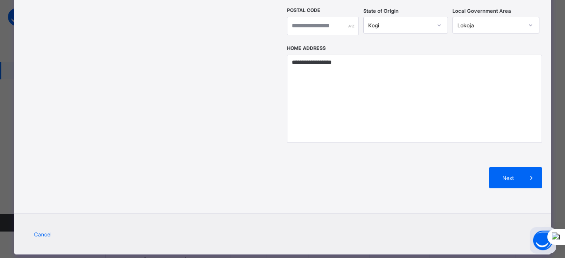
click at [39, 231] on span "Cancel" at bounding box center [43, 234] width 18 height 7
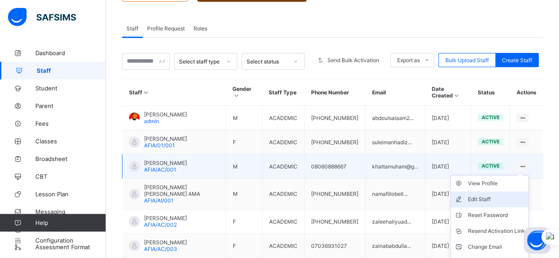
click at [497, 197] on div "Edit Staff" at bounding box center [495, 199] width 57 height 9
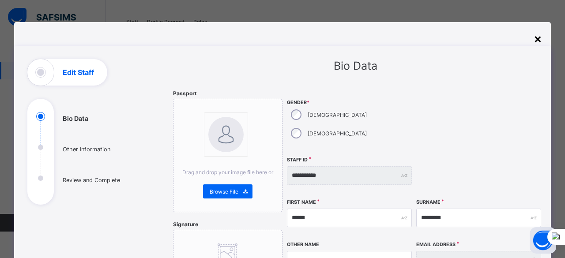
click at [537, 40] on div "×" at bounding box center [538, 38] width 8 height 15
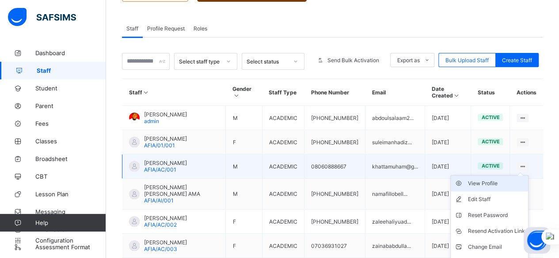
click at [505, 180] on div "View Profile" at bounding box center [495, 183] width 57 height 9
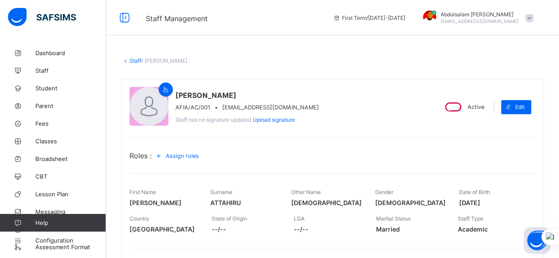
click at [183, 155] on span "Assign roles" at bounding box center [182, 156] width 33 height 7
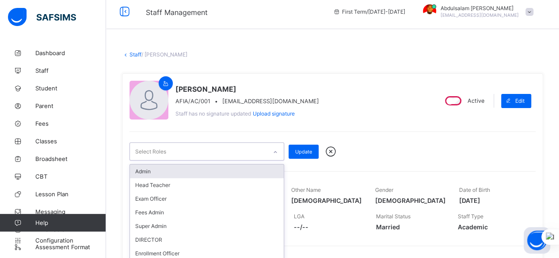
click at [278, 157] on div at bounding box center [275, 151] width 17 height 17
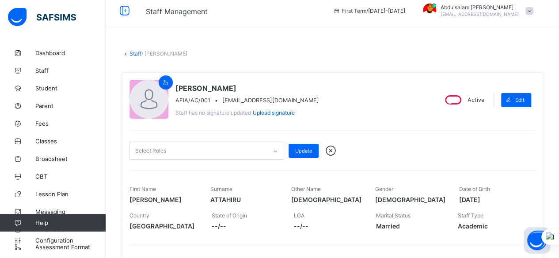
click at [330, 151] on icon at bounding box center [330, 150] width 15 height 13
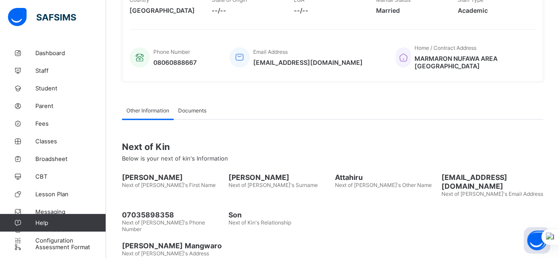
scroll to position [223, 0]
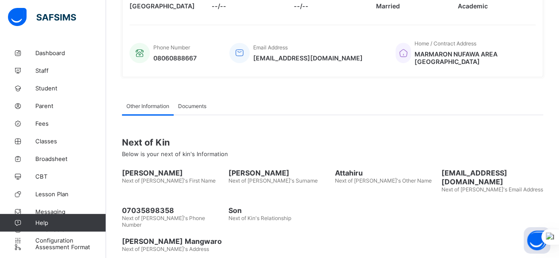
click at [204, 102] on div "Documents" at bounding box center [192, 106] width 37 height 18
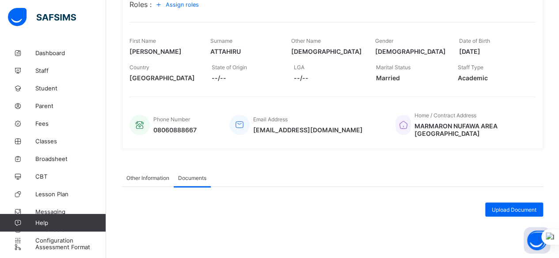
scroll to position [152, 0]
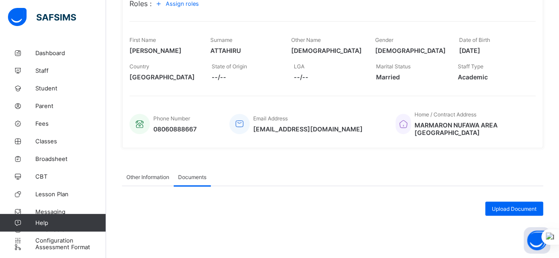
click at [155, 173] on div "Other Information" at bounding box center [148, 177] width 52 height 18
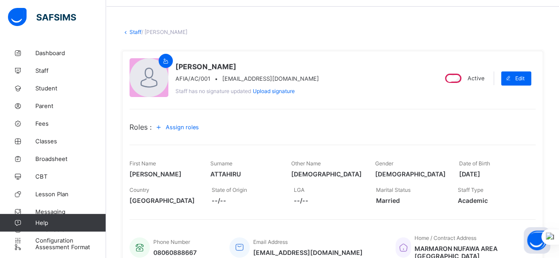
scroll to position [11, 0]
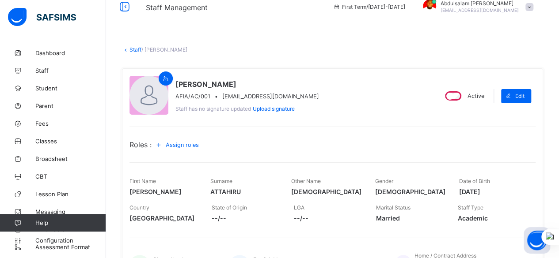
click at [178, 140] on div "Assign roles" at bounding box center [178, 145] width 54 height 14
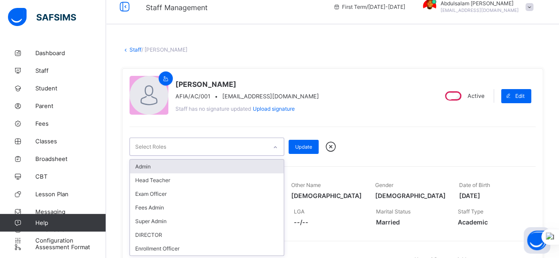
click at [184, 148] on div "Select Roles" at bounding box center [198, 146] width 137 height 17
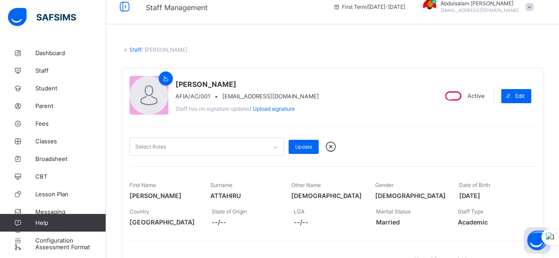
click at [328, 144] on icon at bounding box center [330, 146] width 15 height 13
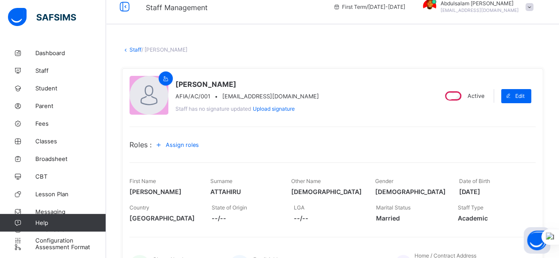
click at [132, 49] on link "Staff" at bounding box center [135, 49] width 12 height 7
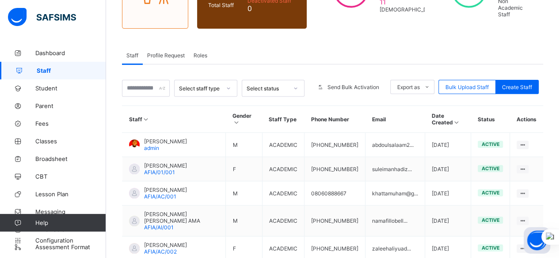
scroll to position [141, 0]
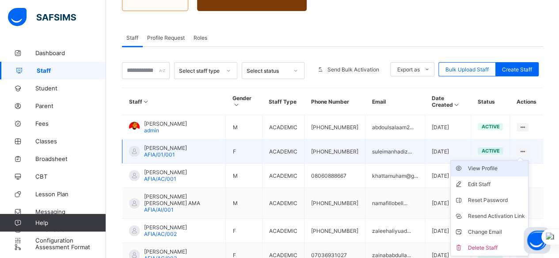
click at [506, 165] on div "View Profile" at bounding box center [495, 168] width 57 height 9
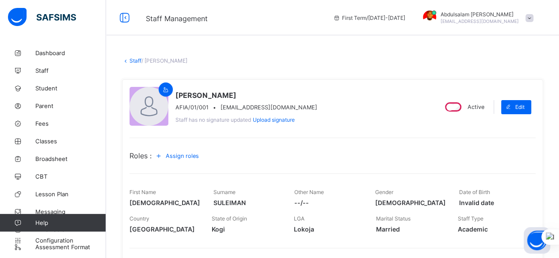
click at [180, 154] on span "Assign roles" at bounding box center [182, 156] width 33 height 7
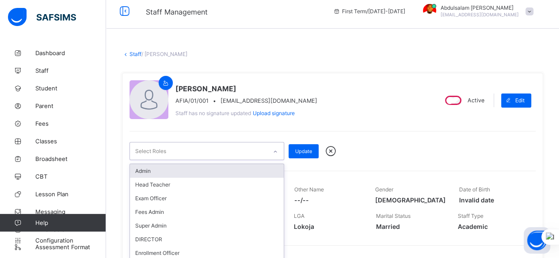
click at [274, 156] on div at bounding box center [275, 152] width 15 height 14
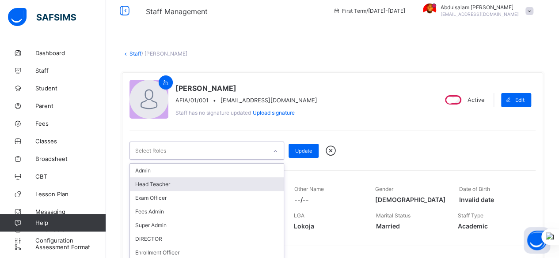
click at [250, 179] on div "Head Teacher" at bounding box center [207, 185] width 154 height 14
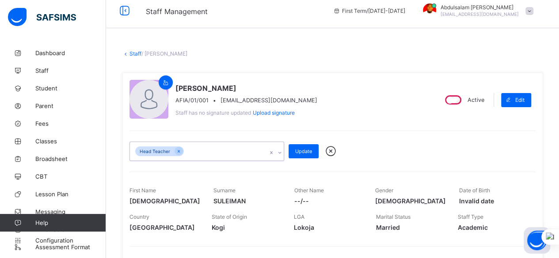
click at [242, 151] on div "Head Teacher" at bounding box center [198, 151] width 137 height 19
click at [306, 152] on span "Update" at bounding box center [303, 151] width 17 height 6
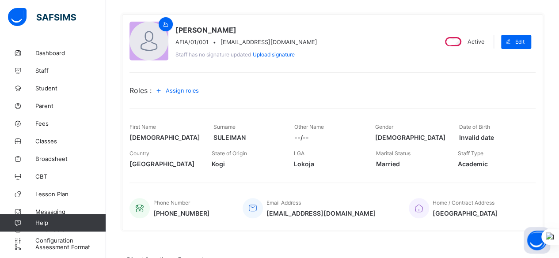
scroll to position [0, 0]
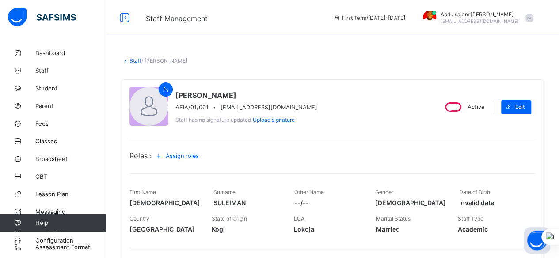
click at [135, 60] on link "Staff" at bounding box center [135, 60] width 12 height 7
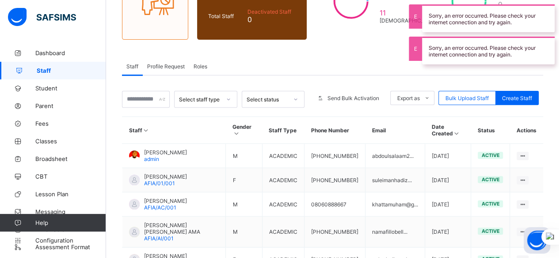
scroll to position [124, 0]
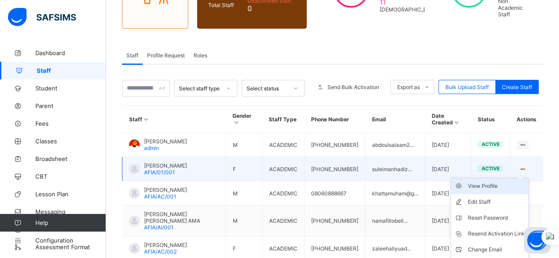
click at [508, 182] on div "View Profile" at bounding box center [495, 186] width 57 height 9
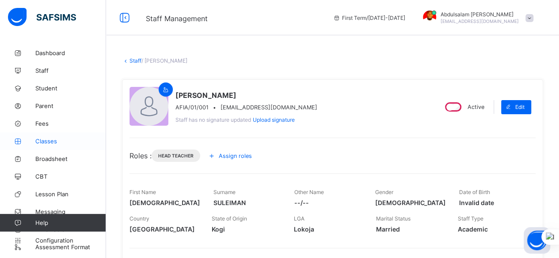
click at [53, 146] on link "Classes" at bounding box center [53, 141] width 106 height 18
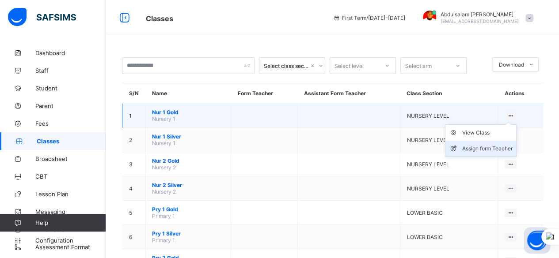
click at [506, 146] on div "Assign form Teacher" at bounding box center [487, 148] width 50 height 9
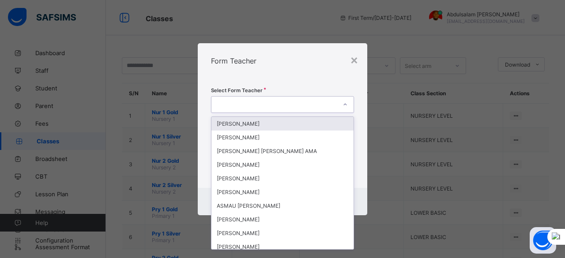
click at [329, 104] on div at bounding box center [274, 104] width 125 height 12
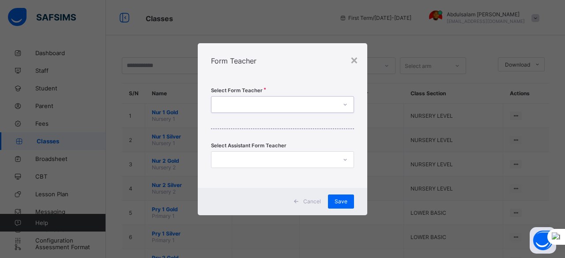
click at [329, 104] on div at bounding box center [274, 104] width 125 height 12
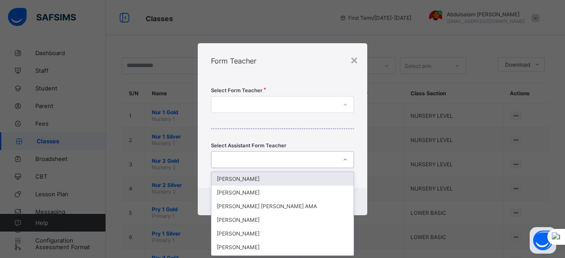
click at [351, 163] on div at bounding box center [345, 160] width 15 height 14
click at [341, 162] on div at bounding box center [345, 160] width 15 height 14
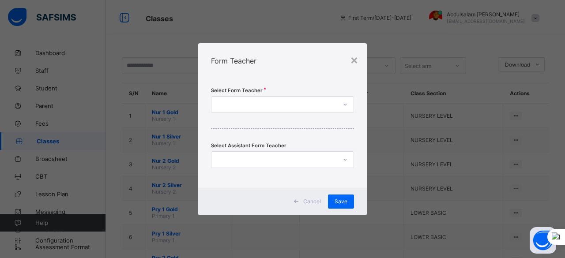
click at [310, 202] on span "Cancel" at bounding box center [312, 201] width 18 height 7
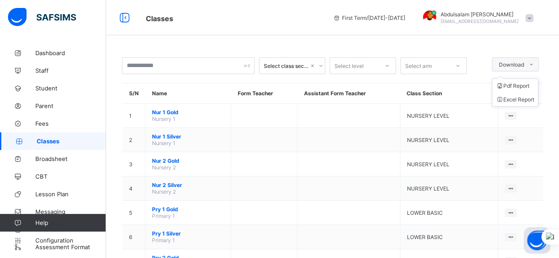
click at [525, 68] on div "Download" at bounding box center [514, 64] width 47 height 14
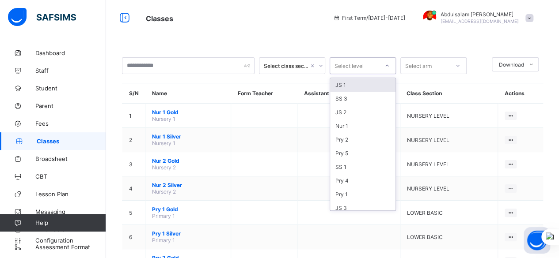
click at [372, 65] on div "Select level" at bounding box center [354, 66] width 49 height 12
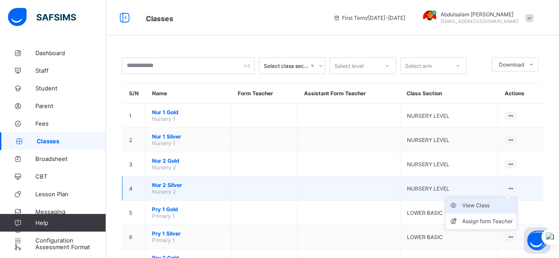
click at [503, 201] on div "View Class" at bounding box center [487, 205] width 50 height 9
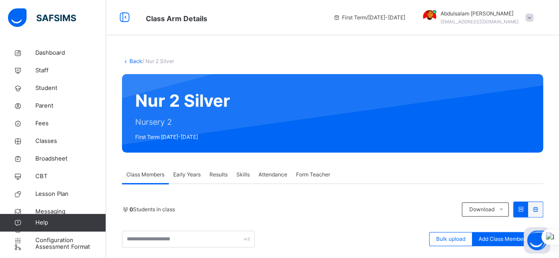
click at [219, 176] on span "Results" at bounding box center [218, 175] width 18 height 8
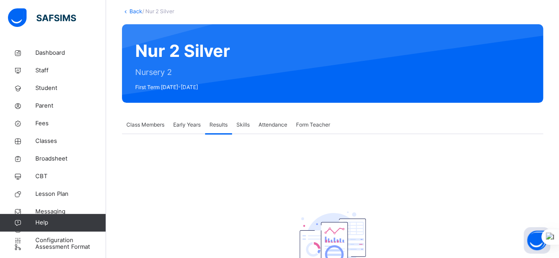
scroll to position [113, 0]
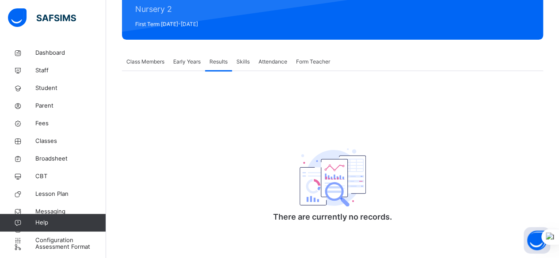
click at [248, 64] on span "Skills" at bounding box center [242, 62] width 13 height 8
click at [267, 65] on span "Attendance" at bounding box center [272, 62] width 29 height 8
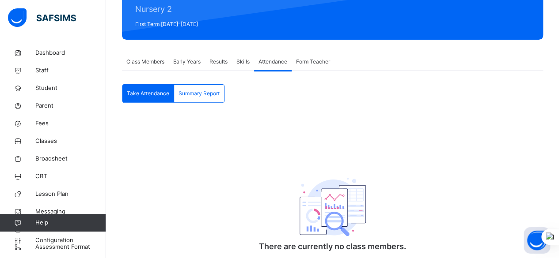
click at [323, 60] on span "Form Teacher" at bounding box center [313, 62] width 34 height 8
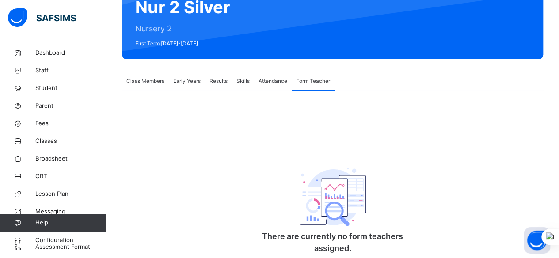
scroll to position [51, 0]
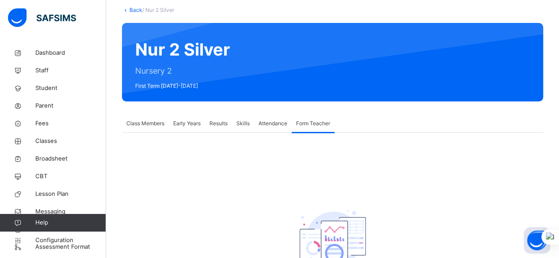
click at [151, 125] on span "Class Members" at bounding box center [145, 124] width 38 height 8
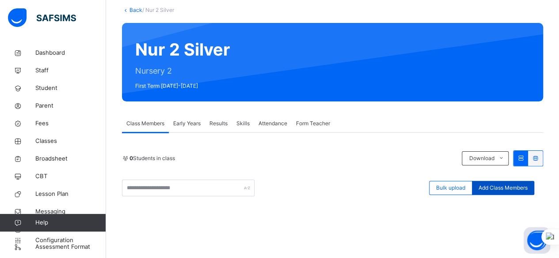
click at [512, 186] on span "Add Class Members" at bounding box center [502, 188] width 49 height 8
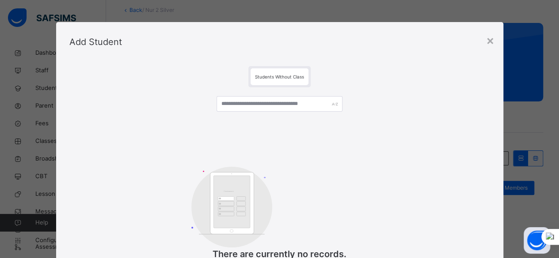
click at [424, 197] on div "Customers There are currently no records." at bounding box center [279, 182] width 420 height 191
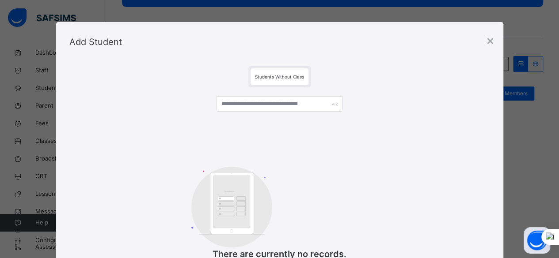
scroll to position [36, 0]
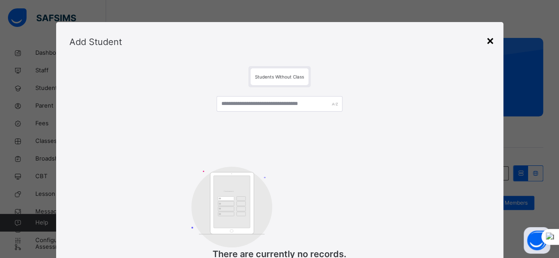
click at [488, 43] on div "×" at bounding box center [490, 40] width 8 height 19
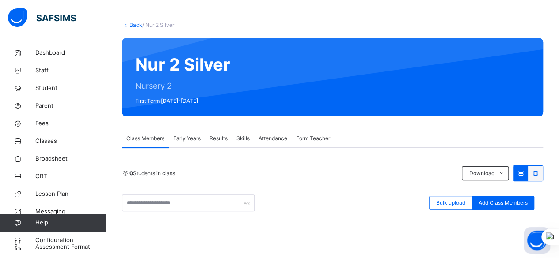
click at [134, 24] on link "Back" at bounding box center [135, 25] width 13 height 7
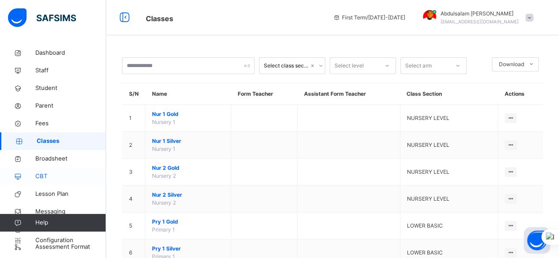
click at [41, 181] on link "CBT" at bounding box center [53, 177] width 106 height 18
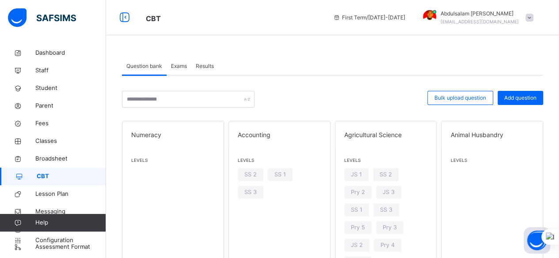
click at [185, 65] on span "Exams" at bounding box center [179, 66] width 16 height 8
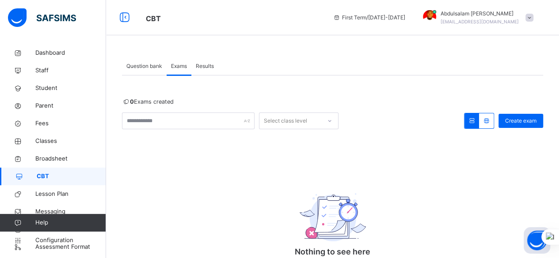
click at [267, 142] on div "0 Exams created Select class level Create exam Nothing to see here There’s curr…" at bounding box center [332, 197] width 421 height 198
click at [210, 65] on span "Results" at bounding box center [205, 66] width 18 height 8
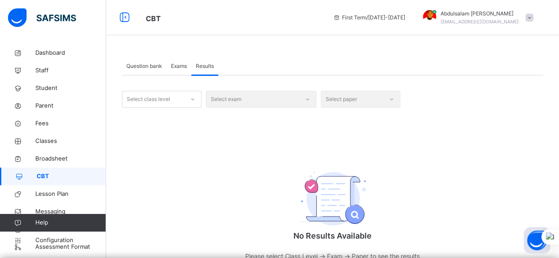
click at [281, 99] on div "Select exam" at bounding box center [261, 99] width 110 height 17
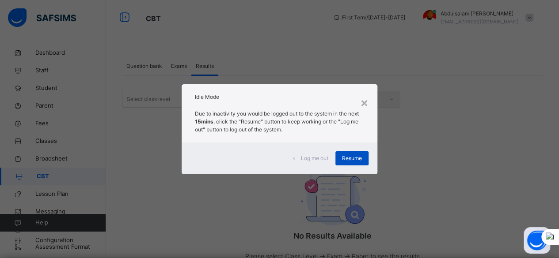
click at [357, 158] on span "Resume" at bounding box center [352, 159] width 20 height 8
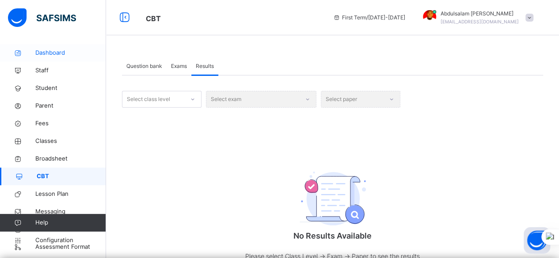
click at [57, 53] on span "Dashboard" at bounding box center [70, 53] width 71 height 9
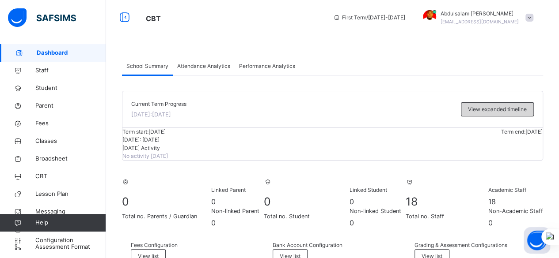
click at [491, 108] on span "View expanded timeline" at bounding box center [497, 110] width 59 height 8
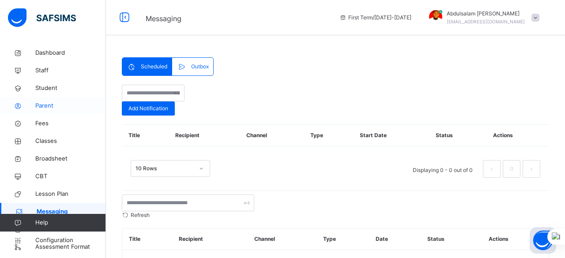
click at [48, 106] on span "Parent" at bounding box center [70, 106] width 71 height 9
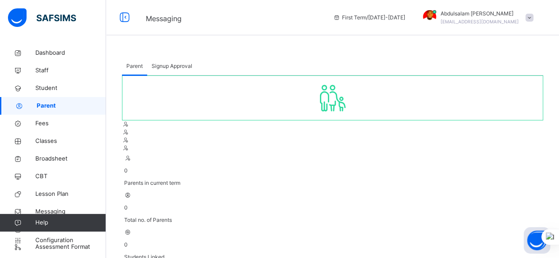
select select "**"
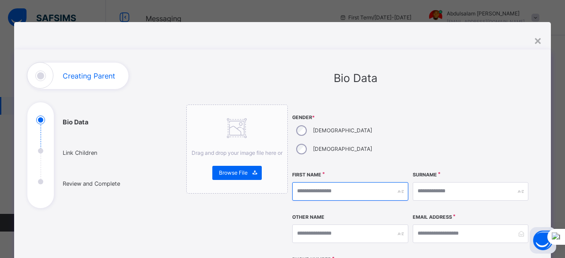
click at [330, 182] on input "text" at bounding box center [350, 191] width 116 height 19
type input "**********"
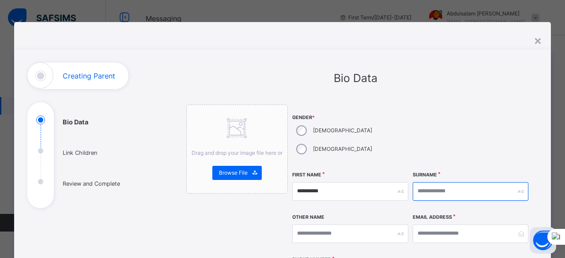
click at [449, 182] on input "text" at bounding box center [471, 191] width 116 height 19
type input "**********"
click at [436, 226] on div "Email Address" at bounding box center [471, 234] width 116 height 38
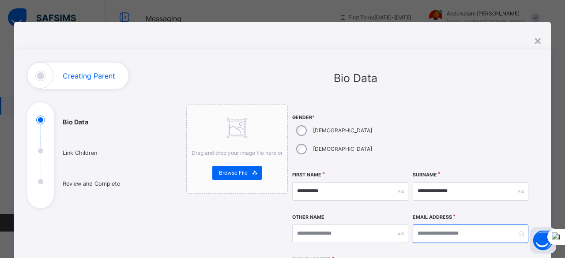
click at [434, 225] on input "email" at bounding box center [471, 234] width 116 height 19
type input "**********"
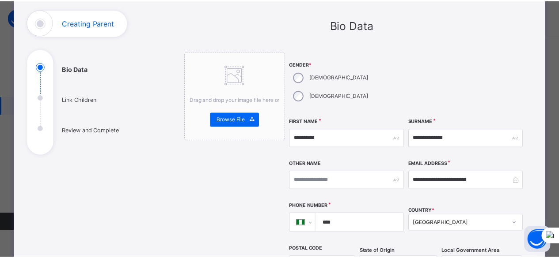
scroll to position [71, 0]
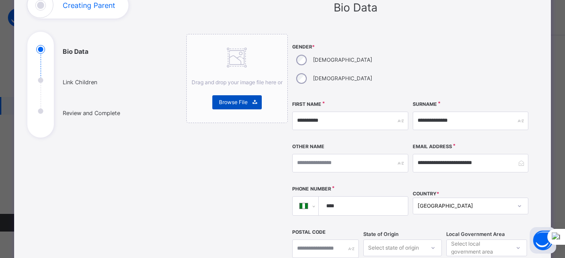
click at [245, 104] on span "Browse File" at bounding box center [233, 102] width 29 height 8
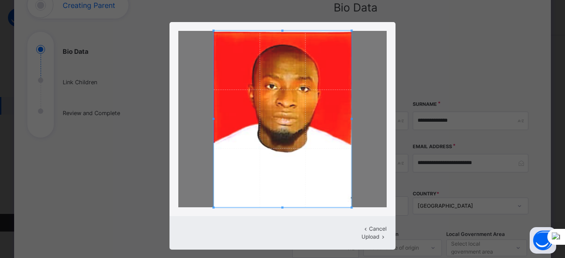
click at [362, 234] on span "Upload" at bounding box center [371, 237] width 18 height 7
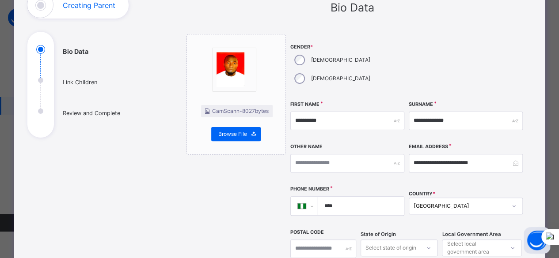
click at [370, 197] on input "****" at bounding box center [358, 206] width 79 height 19
type input "**********"
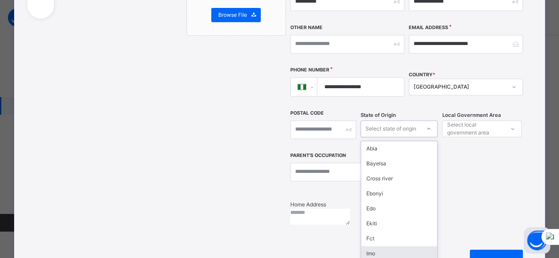
click at [404, 137] on div "option Imo focused, 8 of 37. 37 results available. Use Up and Down to choose op…" at bounding box center [398, 129] width 77 height 17
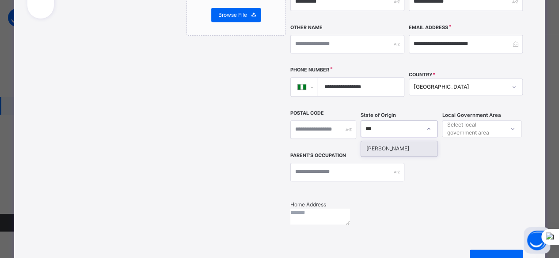
type input "****"
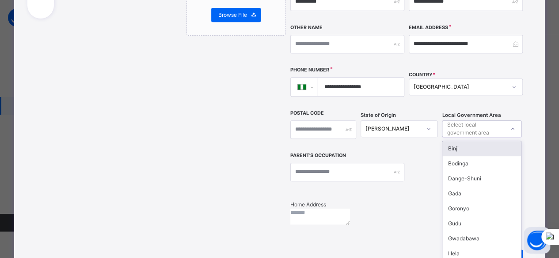
click at [489, 121] on div "Select local government area" at bounding box center [474, 129] width 57 height 17
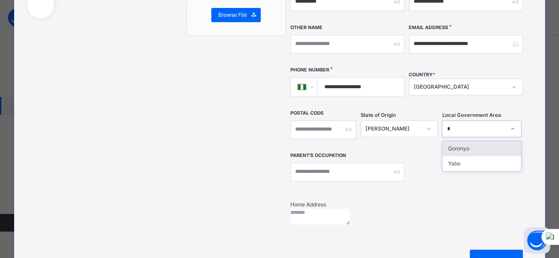
type input "**"
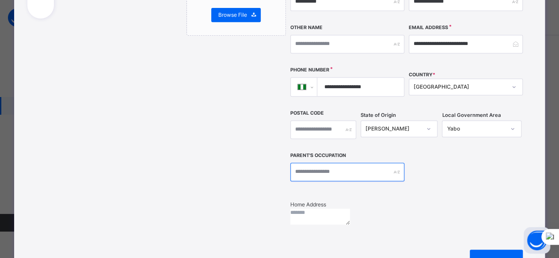
click at [363, 163] on input "text" at bounding box center [347, 172] width 114 height 19
type input "**********"
click at [350, 209] on textarea at bounding box center [320, 217] width 60 height 16
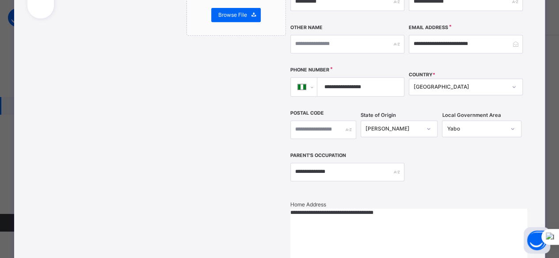
type textarea "**********"
click at [194, 167] on div "CamScann - 8027 bytes Browse File Cancel Upload" at bounding box center [236, 136] width 100 height 442
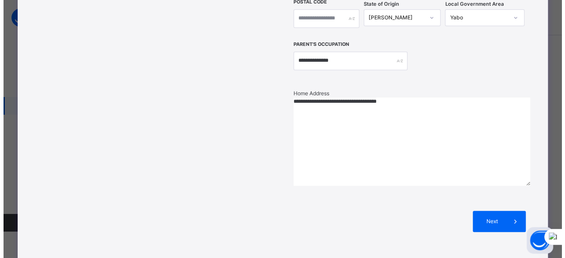
scroll to position [344, 0]
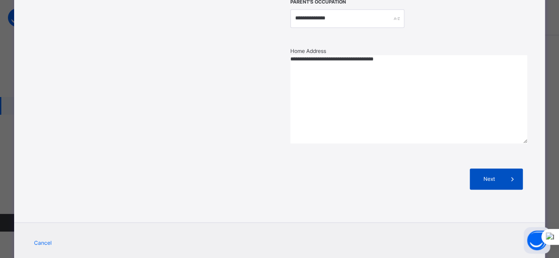
click at [487, 175] on span "Next" at bounding box center [488, 179] width 25 height 8
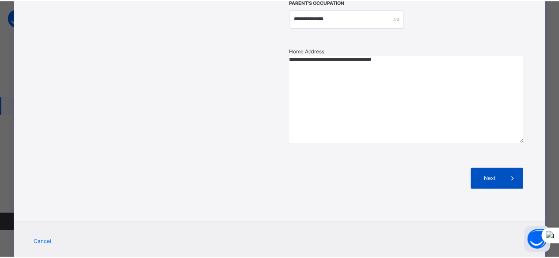
scroll to position [79, 0]
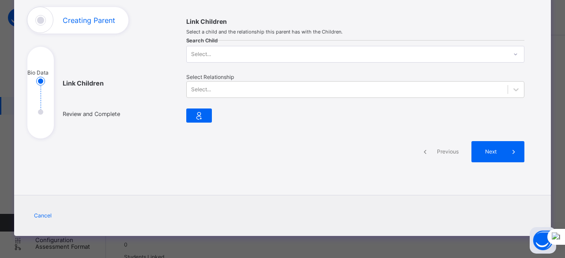
click at [295, 50] on div "Search Child Select... Select Relationship Select..." at bounding box center [355, 84] width 338 height 87
click at [513, 55] on icon at bounding box center [515, 54] width 5 height 9
click at [332, 83] on div "Select..." at bounding box center [347, 90] width 321 height 14
click at [236, 133] on div "Previous Next" at bounding box center [355, 152] width 338 height 48
click at [493, 154] on span "Next" at bounding box center [490, 152] width 25 height 8
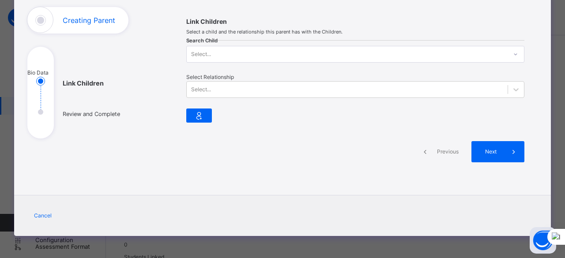
click at [36, 217] on span "Cancel" at bounding box center [43, 216] width 18 height 8
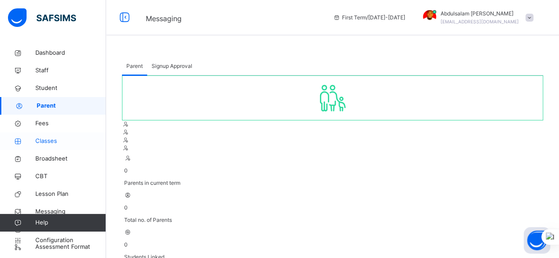
click at [56, 144] on span "Classes" at bounding box center [70, 141] width 71 height 9
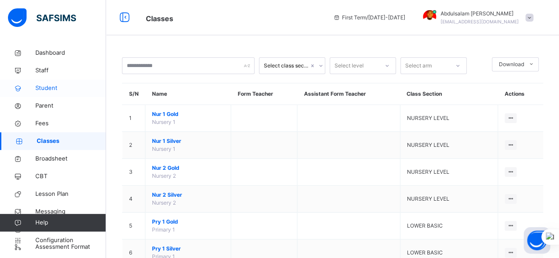
click at [49, 88] on span "Student" at bounding box center [70, 88] width 71 height 9
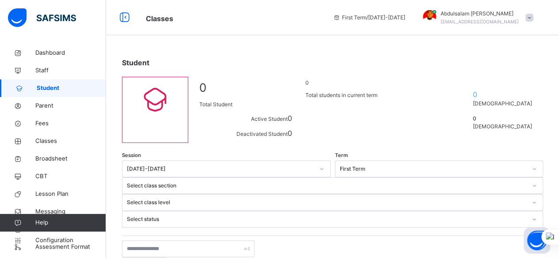
select select "**"
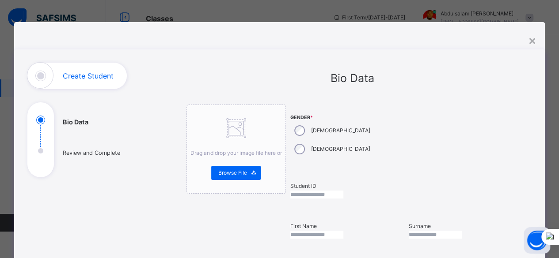
click at [336, 191] on input "text" at bounding box center [316, 195] width 53 height 8
type input "**********"
click at [343, 231] on input "text" at bounding box center [316, 235] width 53 height 8
type input "*******"
click at [458, 231] on input "text" at bounding box center [434, 235] width 53 height 8
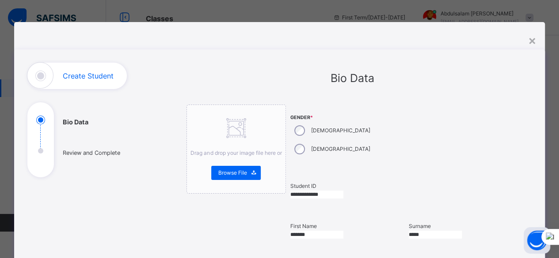
type input "*****"
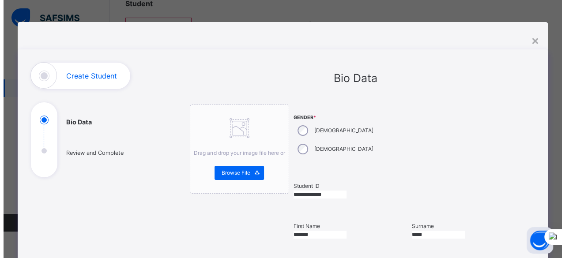
scroll to position [13, 0]
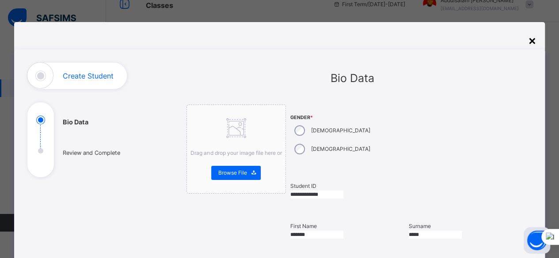
click at [531, 41] on div "×" at bounding box center [531, 40] width 8 height 19
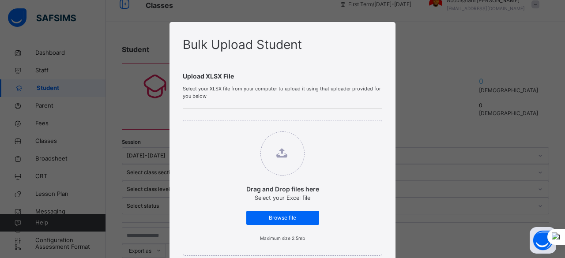
click at [351, 106] on span at bounding box center [283, 106] width 200 height 4
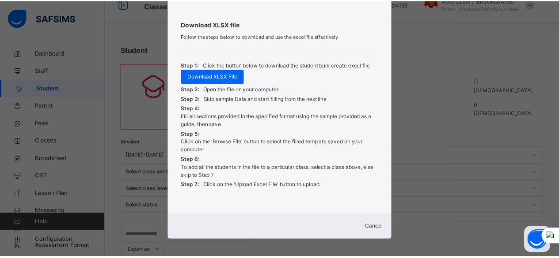
scroll to position [340, 0]
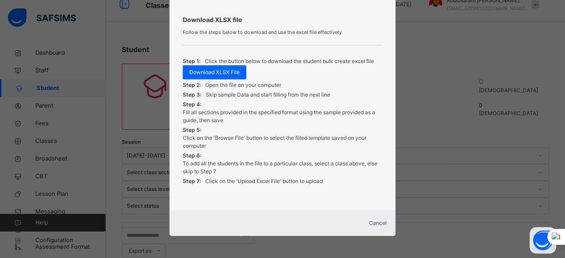
click at [369, 222] on span "Cancel" at bounding box center [378, 223] width 18 height 7
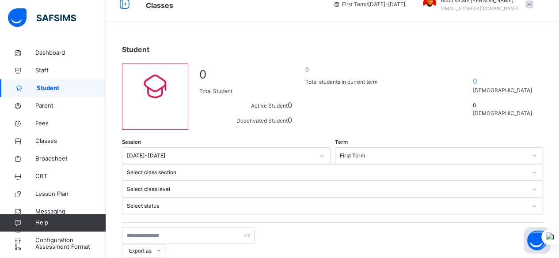
scroll to position [0, 0]
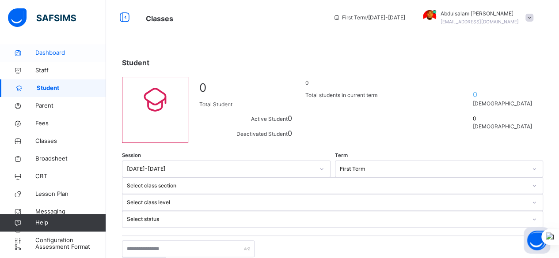
click at [58, 49] on span "Dashboard" at bounding box center [70, 53] width 71 height 9
